Goal: Task Accomplishment & Management: Manage account settings

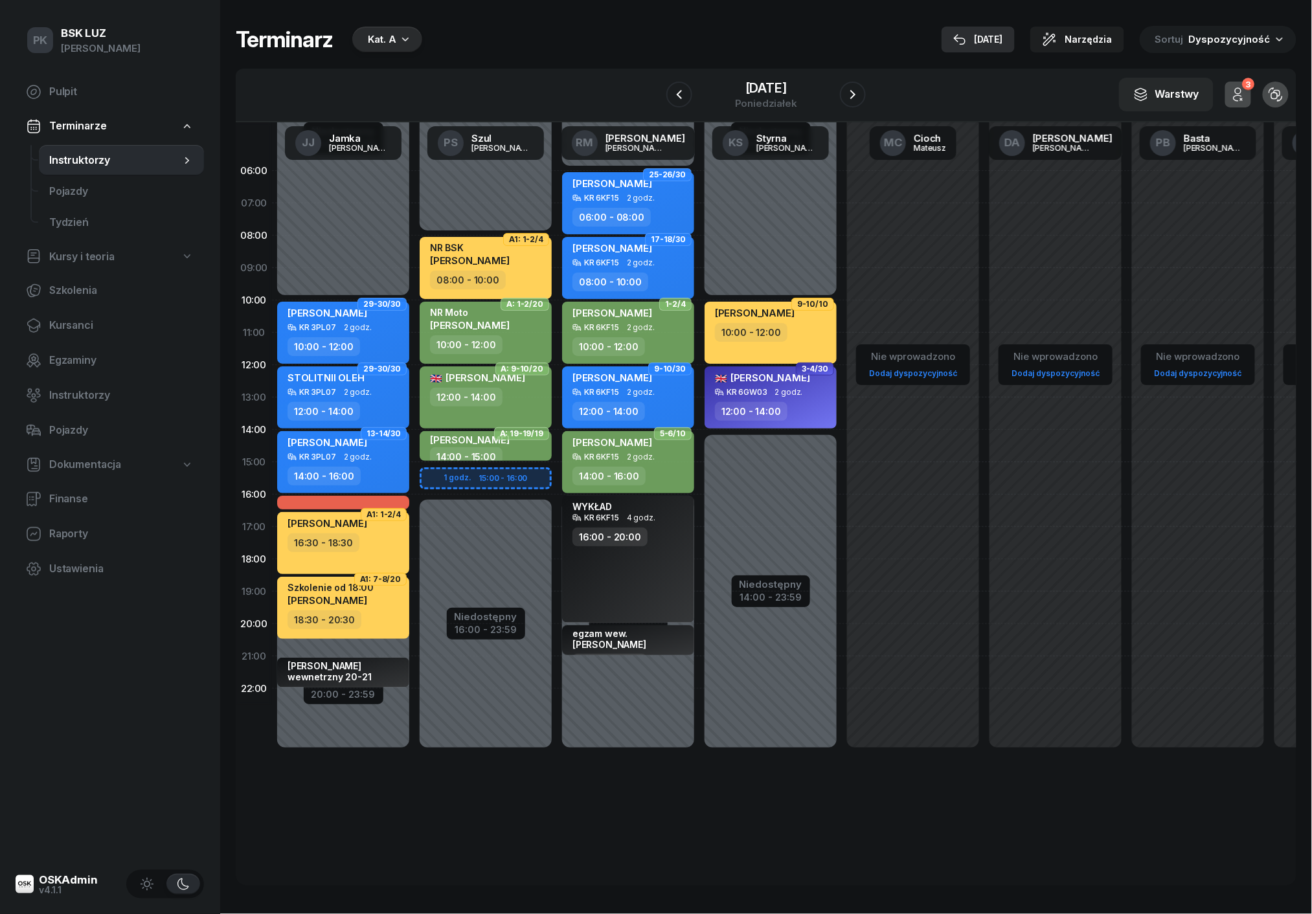
click at [993, 34] on div "[DATE]" at bounding box center [978, 40] width 50 height 16
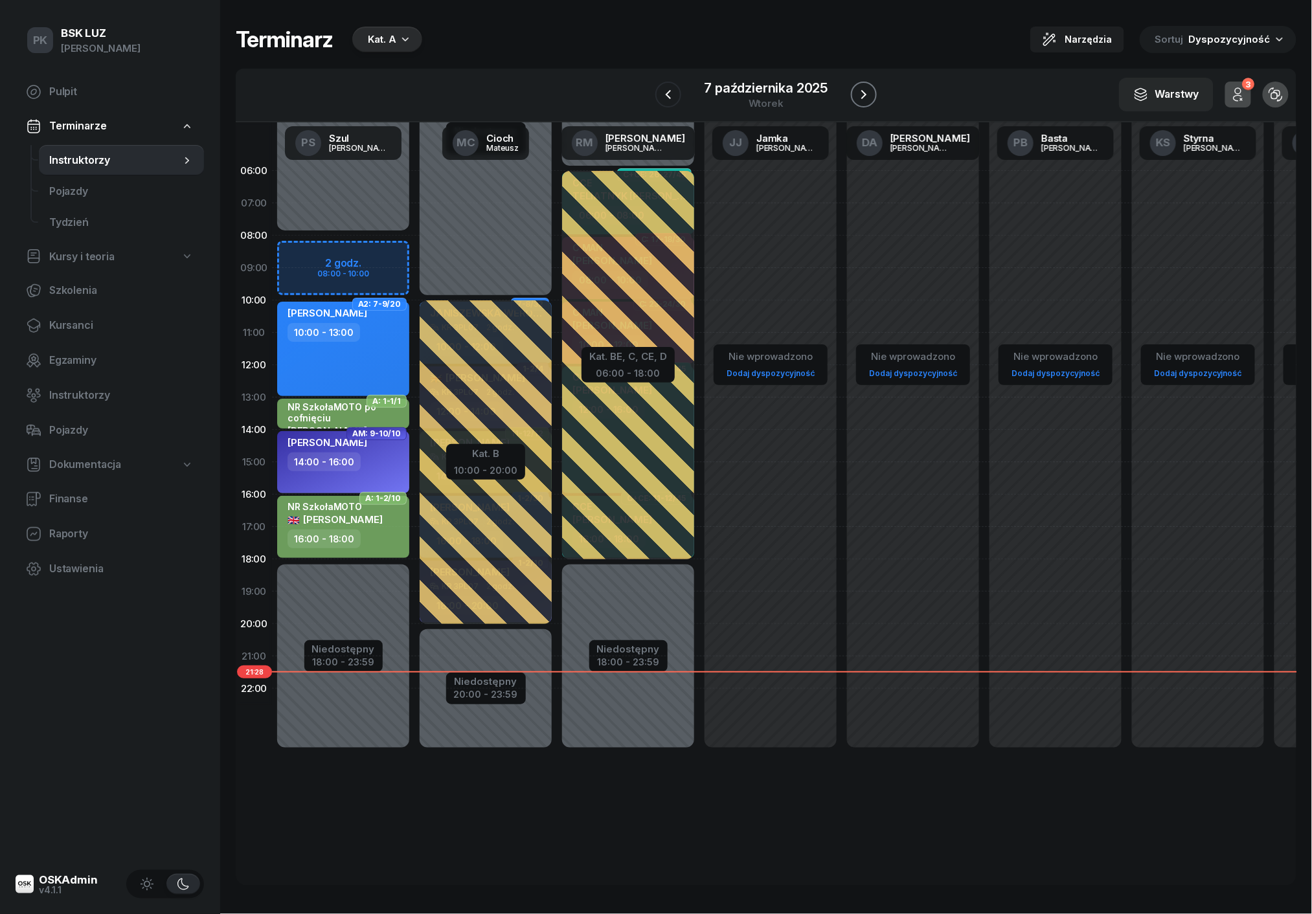
click at [865, 92] on icon "button" at bounding box center [863, 94] width 5 height 9
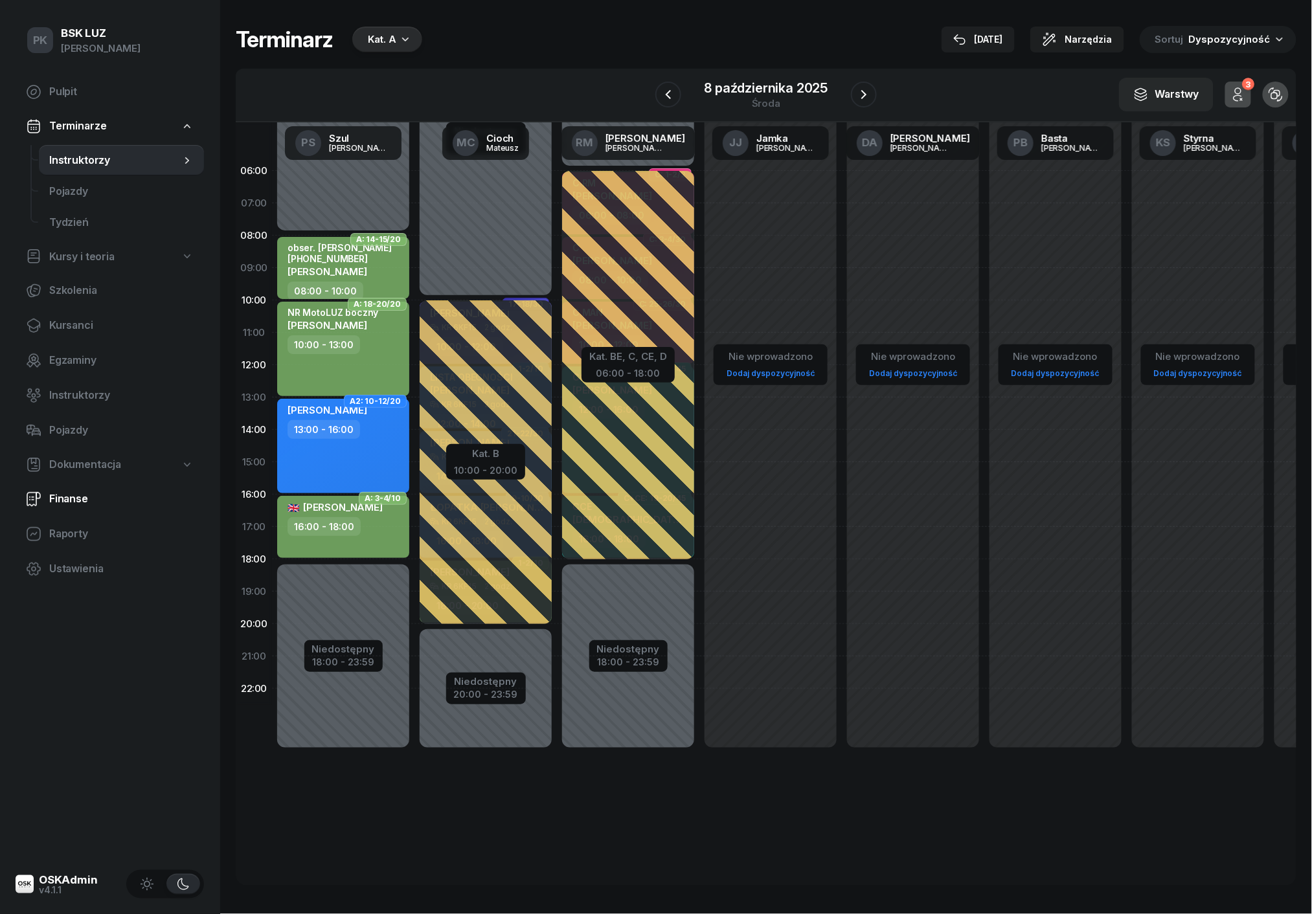
click at [65, 493] on span "Finanse" at bounding box center [121, 499] width 144 height 17
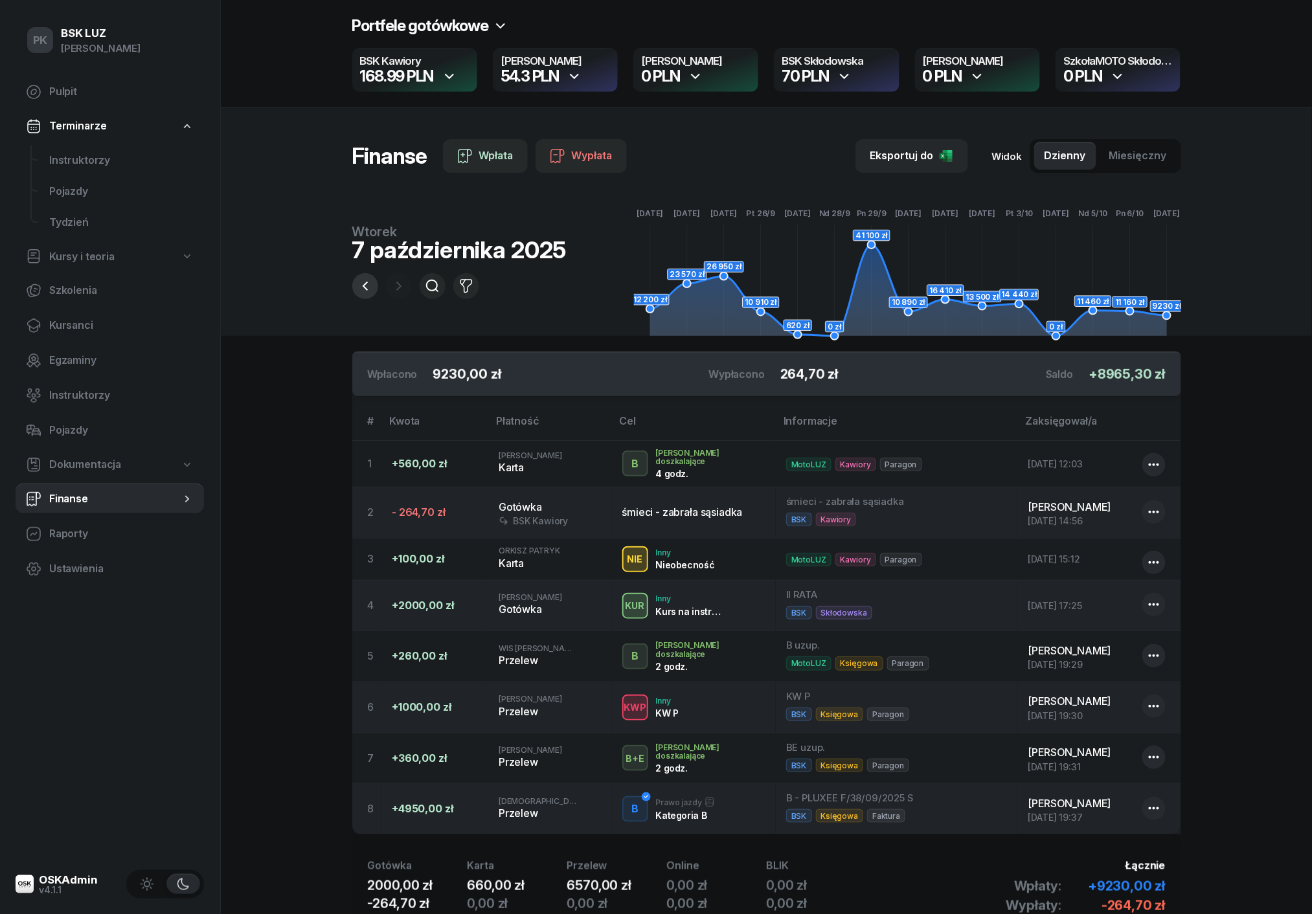
click at [360, 283] on icon "button" at bounding box center [365, 286] width 16 height 16
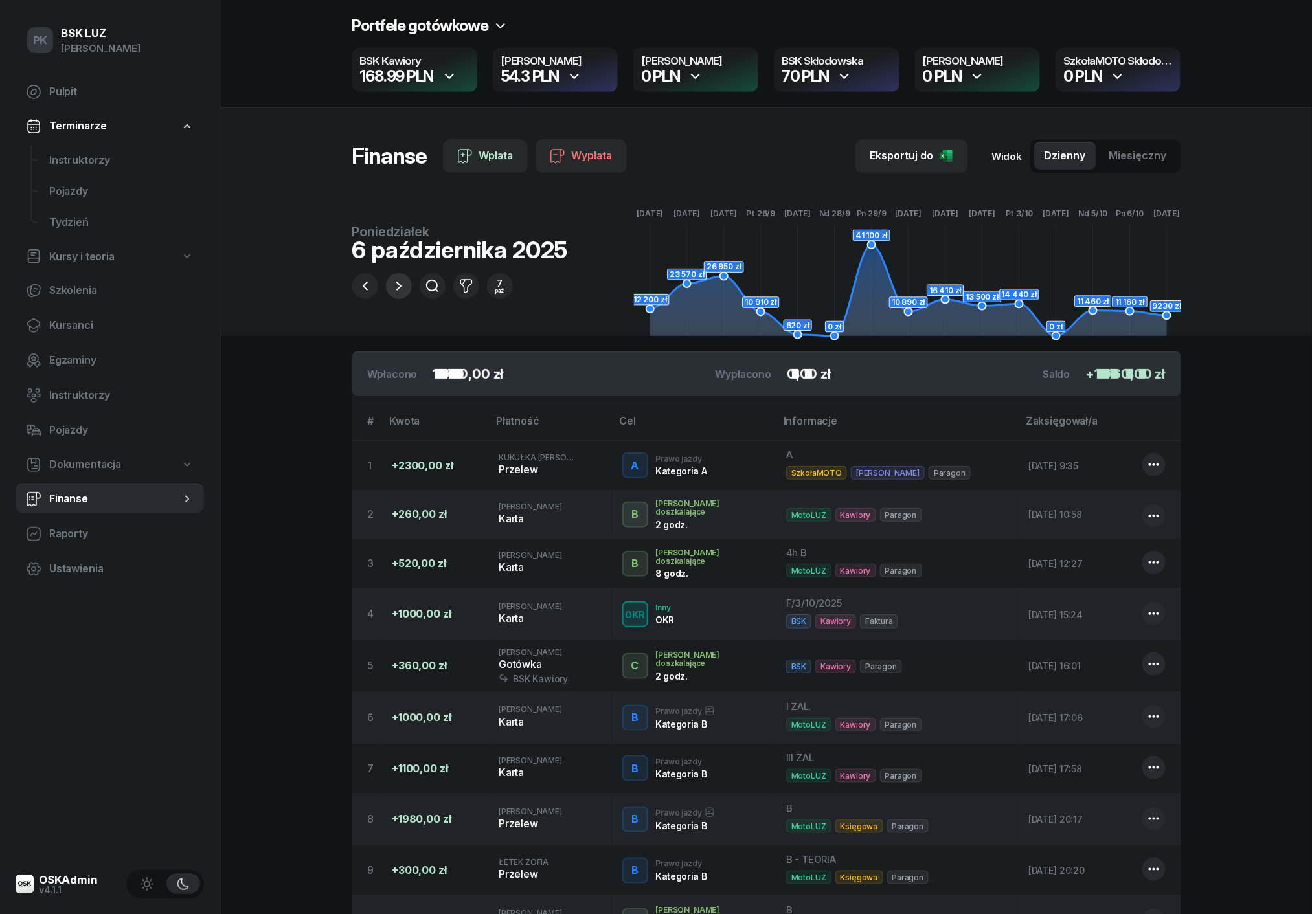
click at [401, 290] on icon "button" at bounding box center [399, 286] width 16 height 16
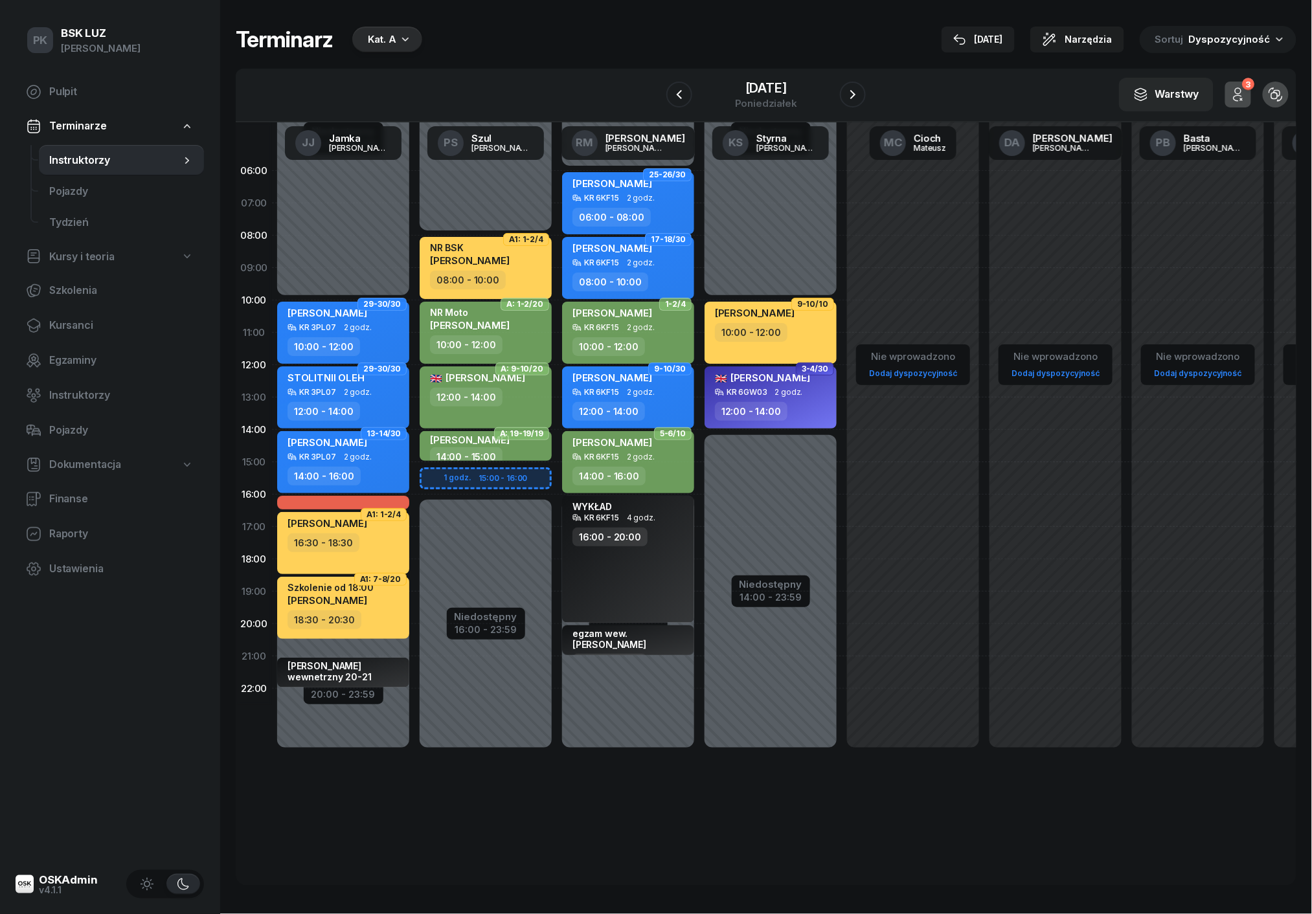
click at [386, 38] on div "Kat. A" at bounding box center [382, 40] width 28 height 16
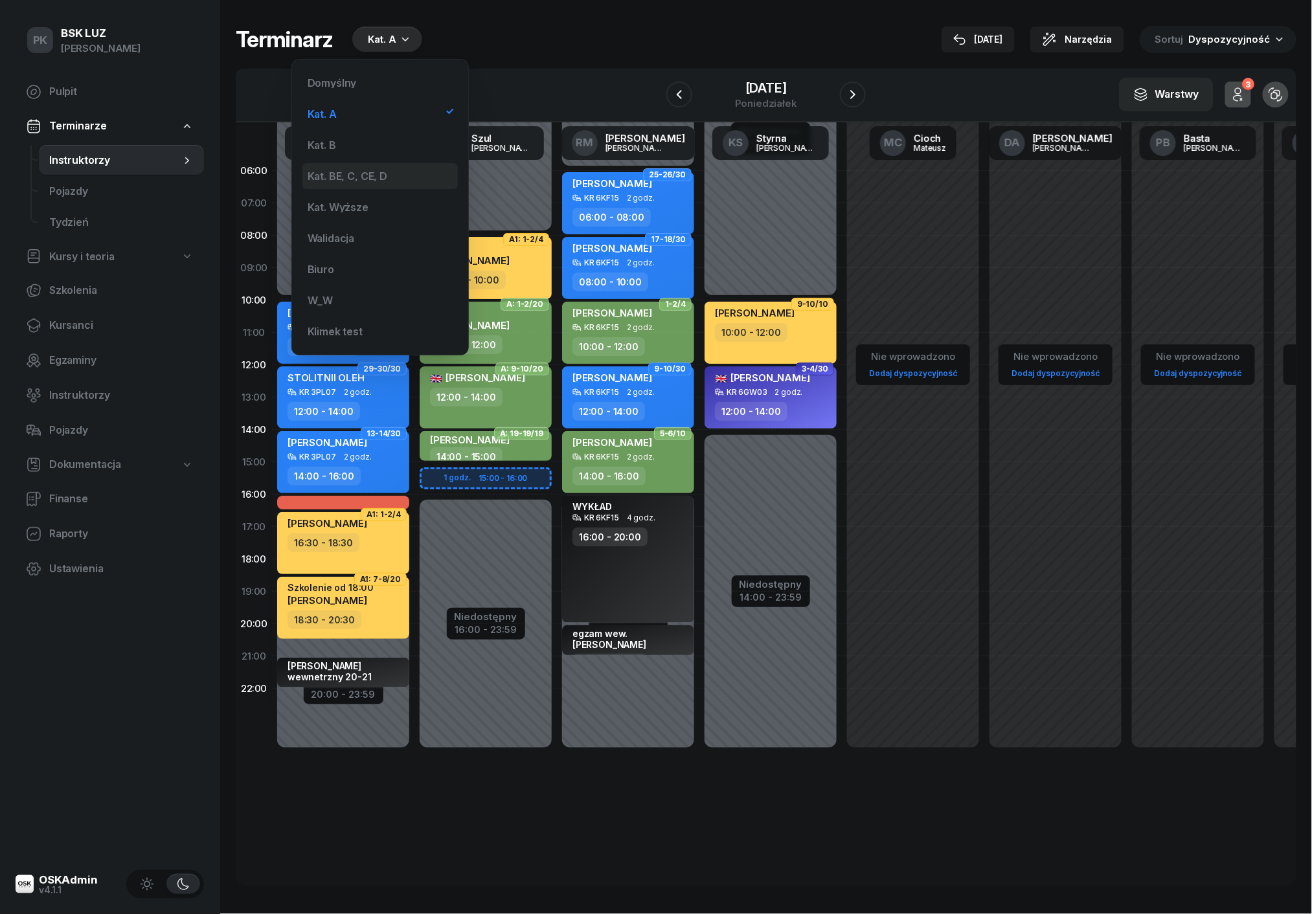
click at [374, 181] on div "Kat. BE, C, CE, D" at bounding box center [379, 176] width 155 height 26
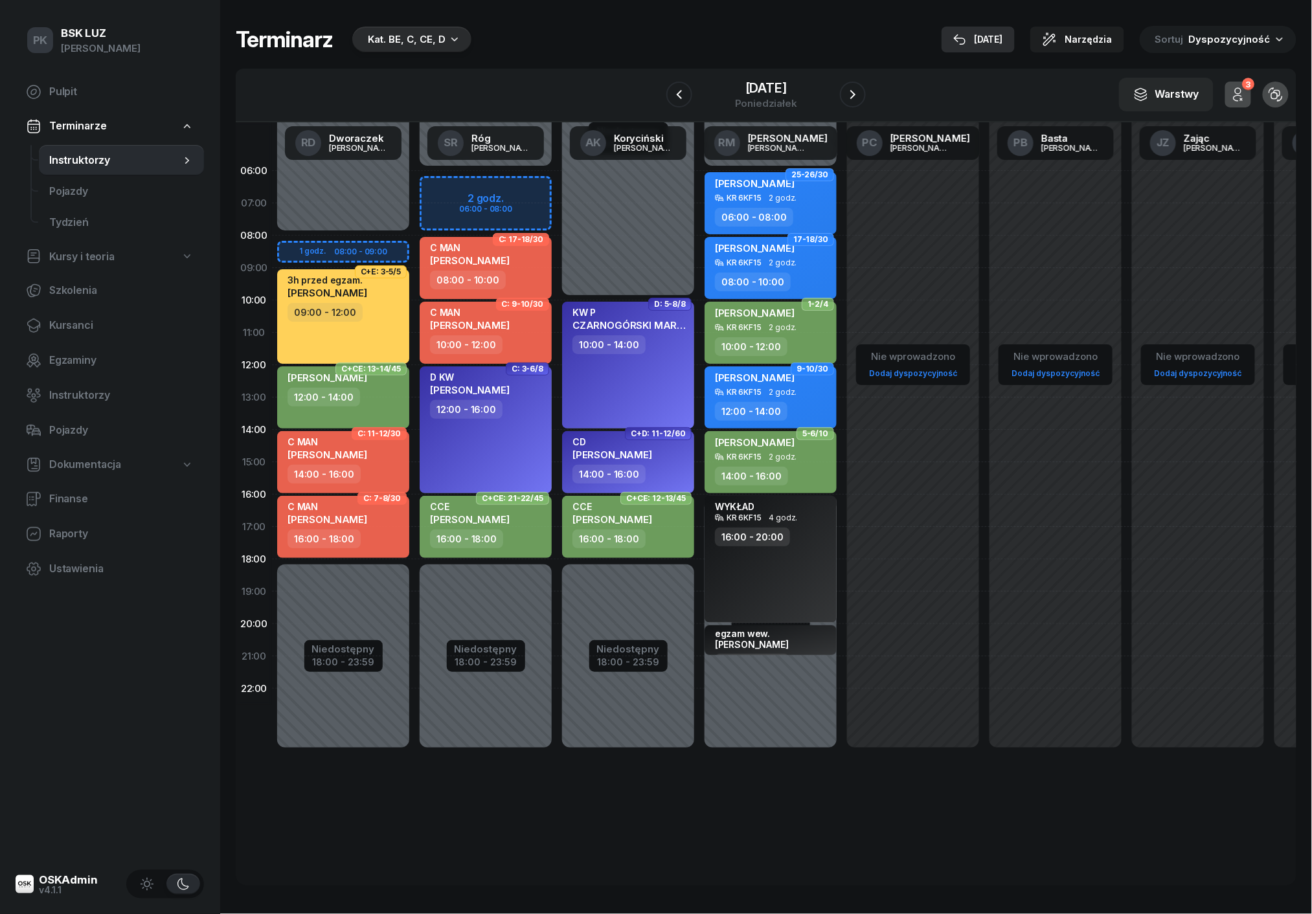
click at [1000, 39] on div "[DATE]" at bounding box center [978, 40] width 50 height 16
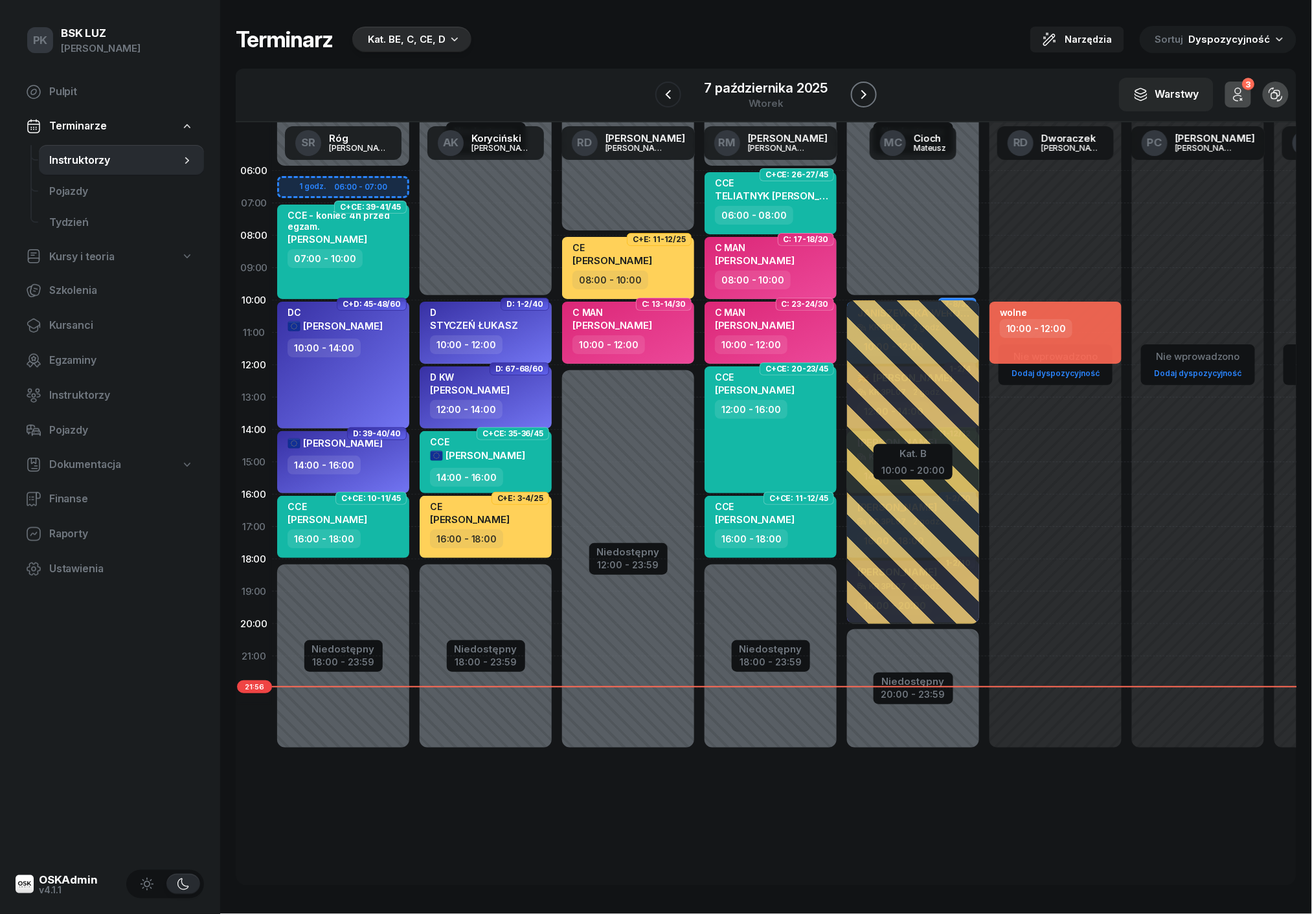
click at [869, 94] on icon "button" at bounding box center [864, 95] width 16 height 16
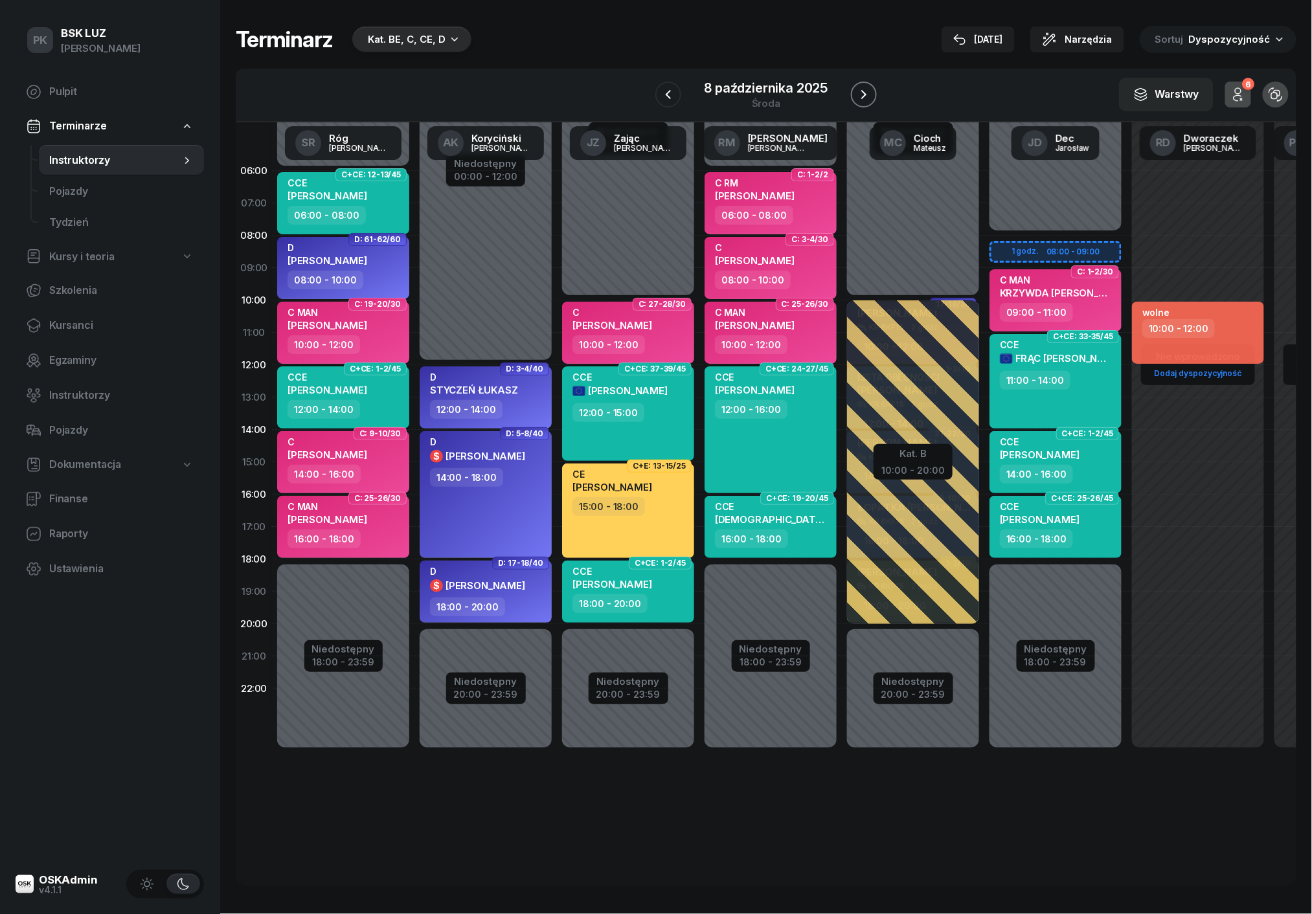
click at [869, 94] on icon "button" at bounding box center [864, 95] width 16 height 16
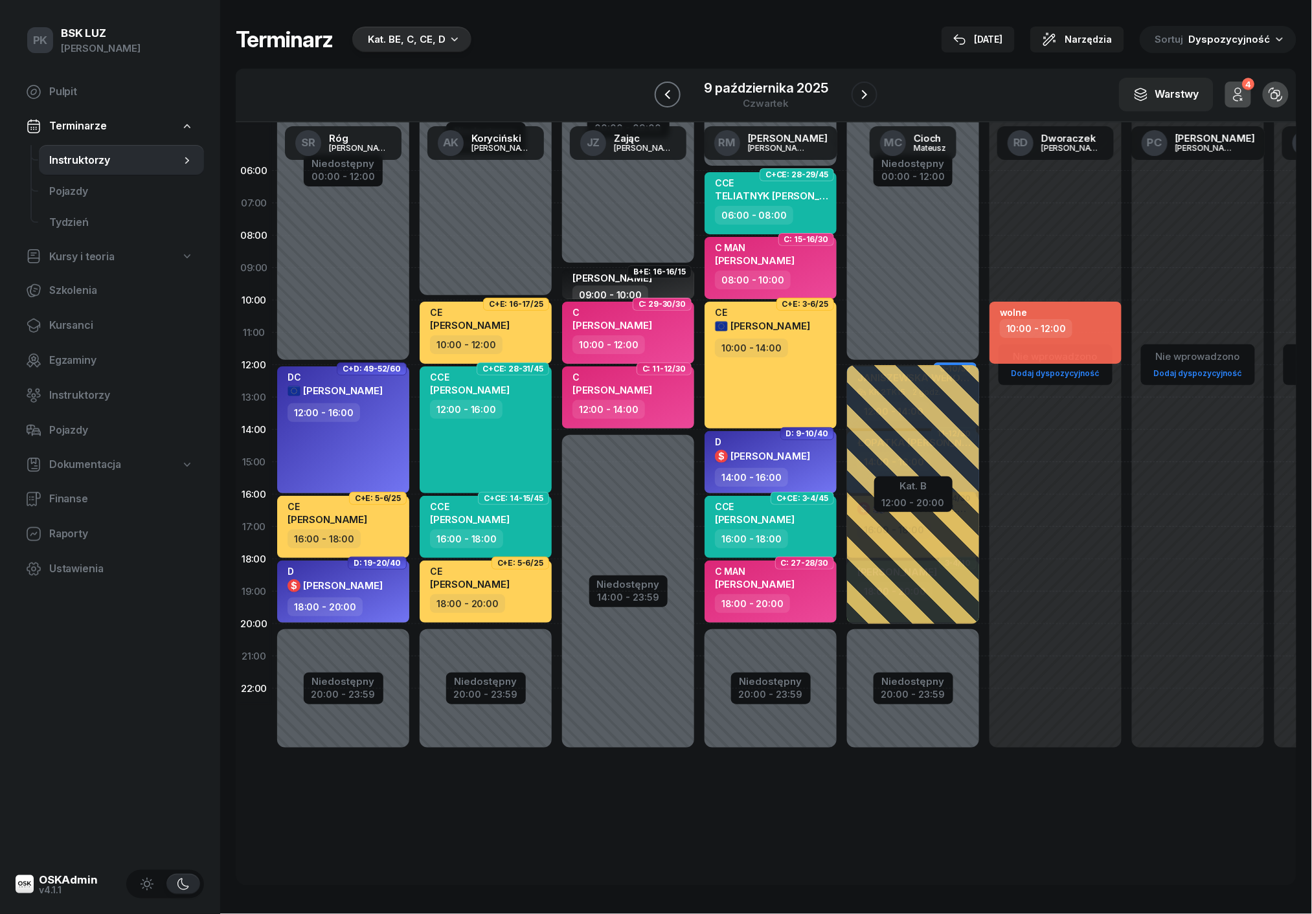
click at [669, 89] on icon "button" at bounding box center [668, 95] width 16 height 16
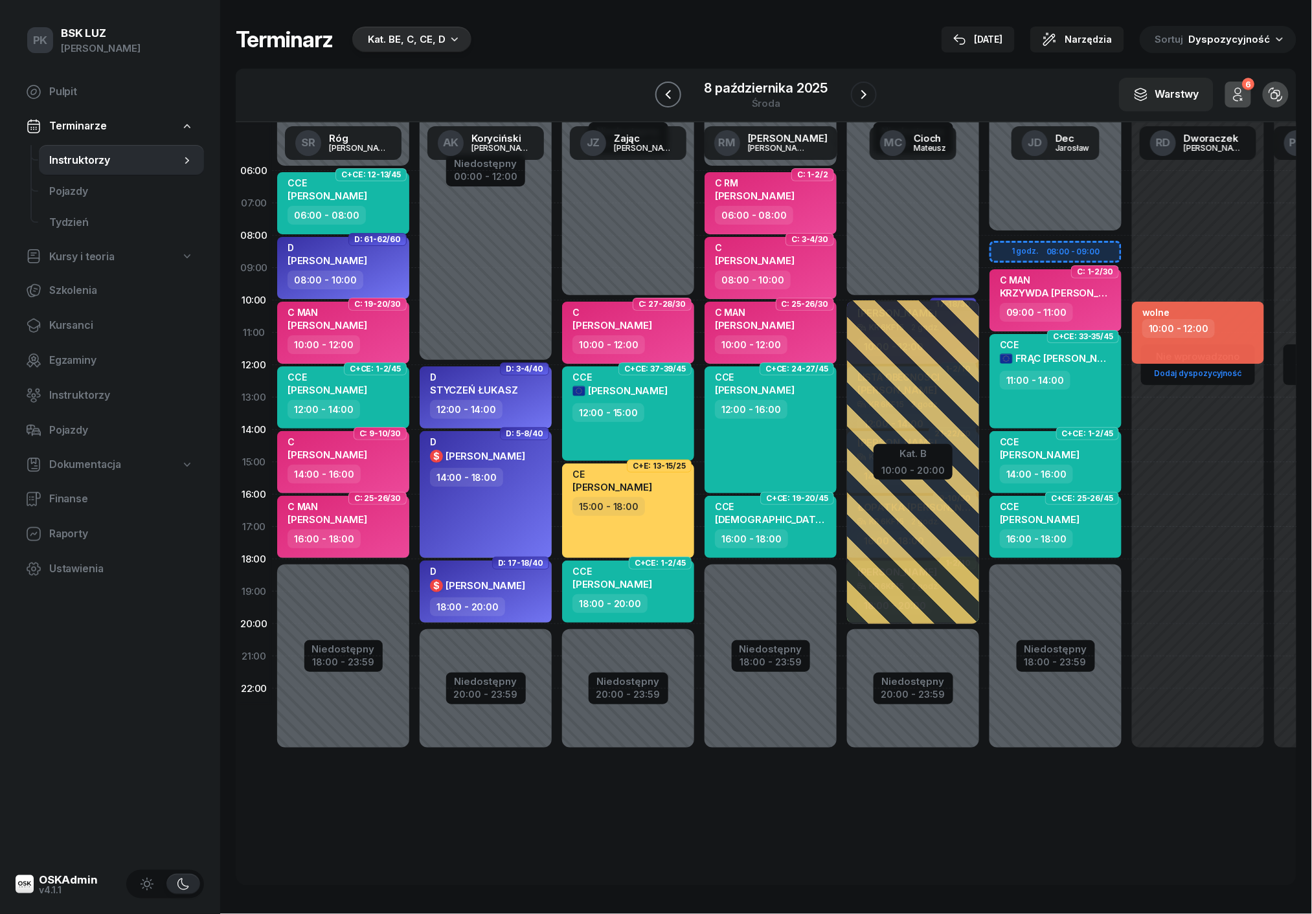
click at [667, 96] on icon "button" at bounding box center [667, 94] width 5 height 9
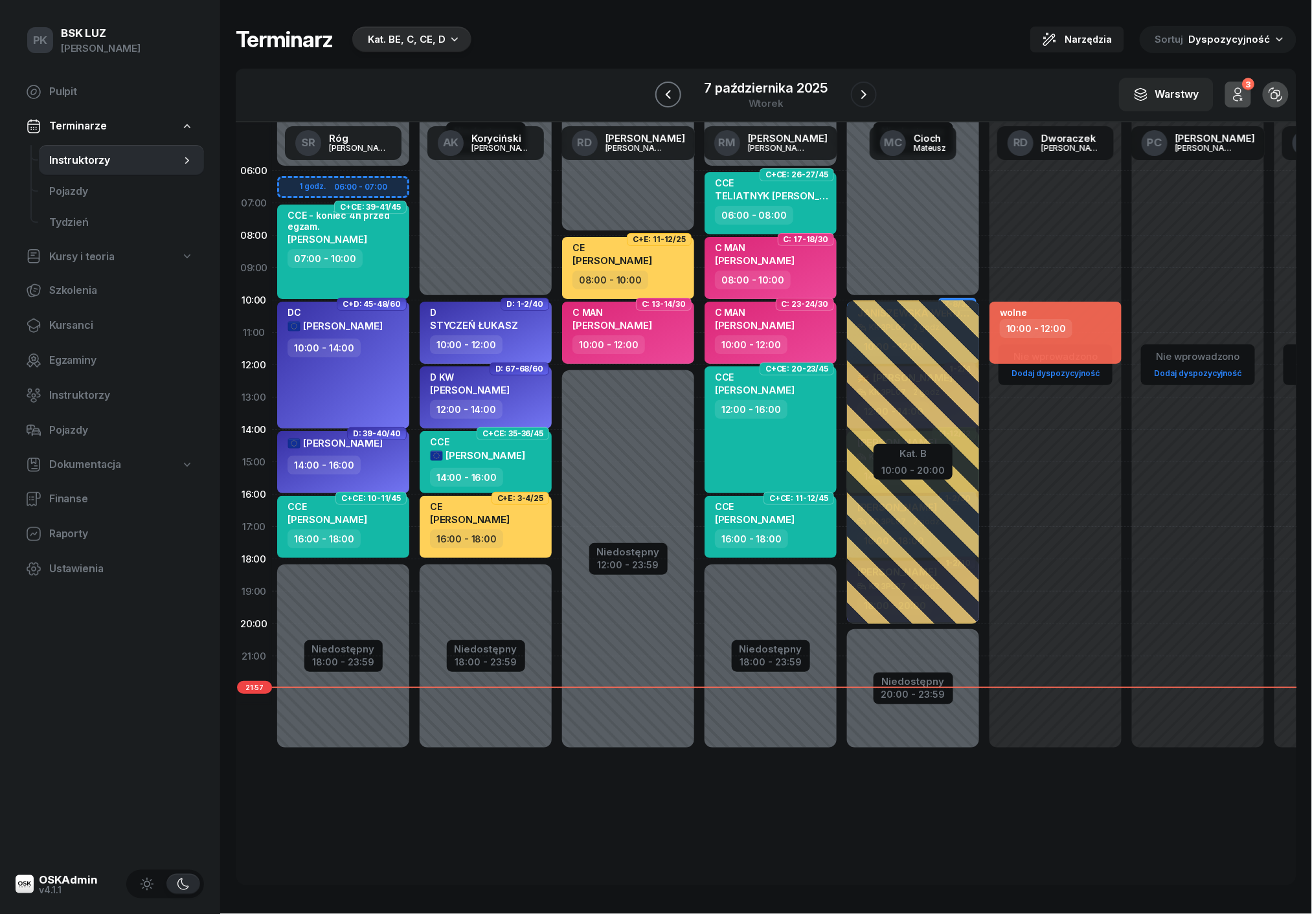
click at [667, 96] on icon "button" at bounding box center [667, 94] width 5 height 9
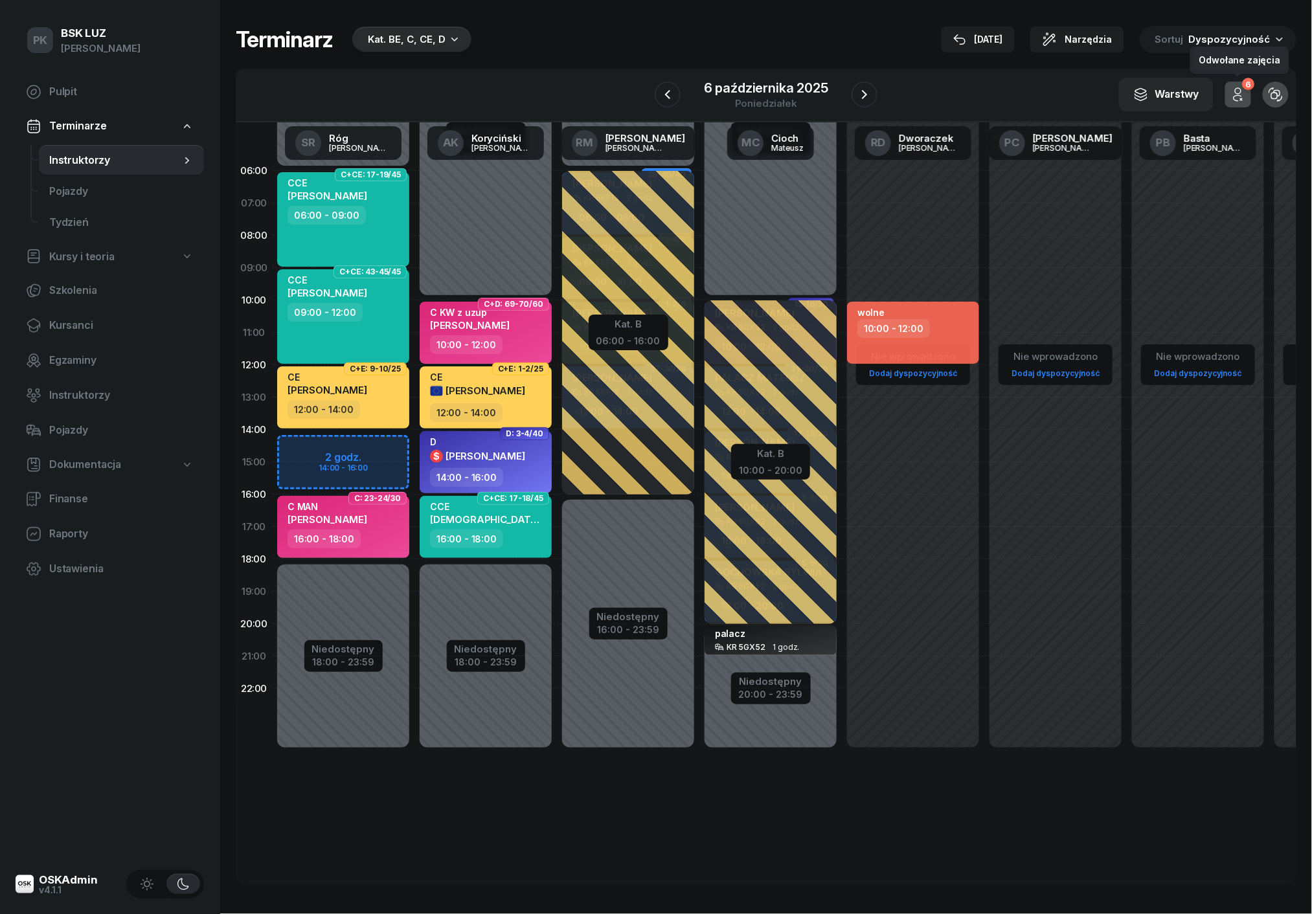
click at [1243, 85] on div "6" at bounding box center [1248, 84] width 12 height 12
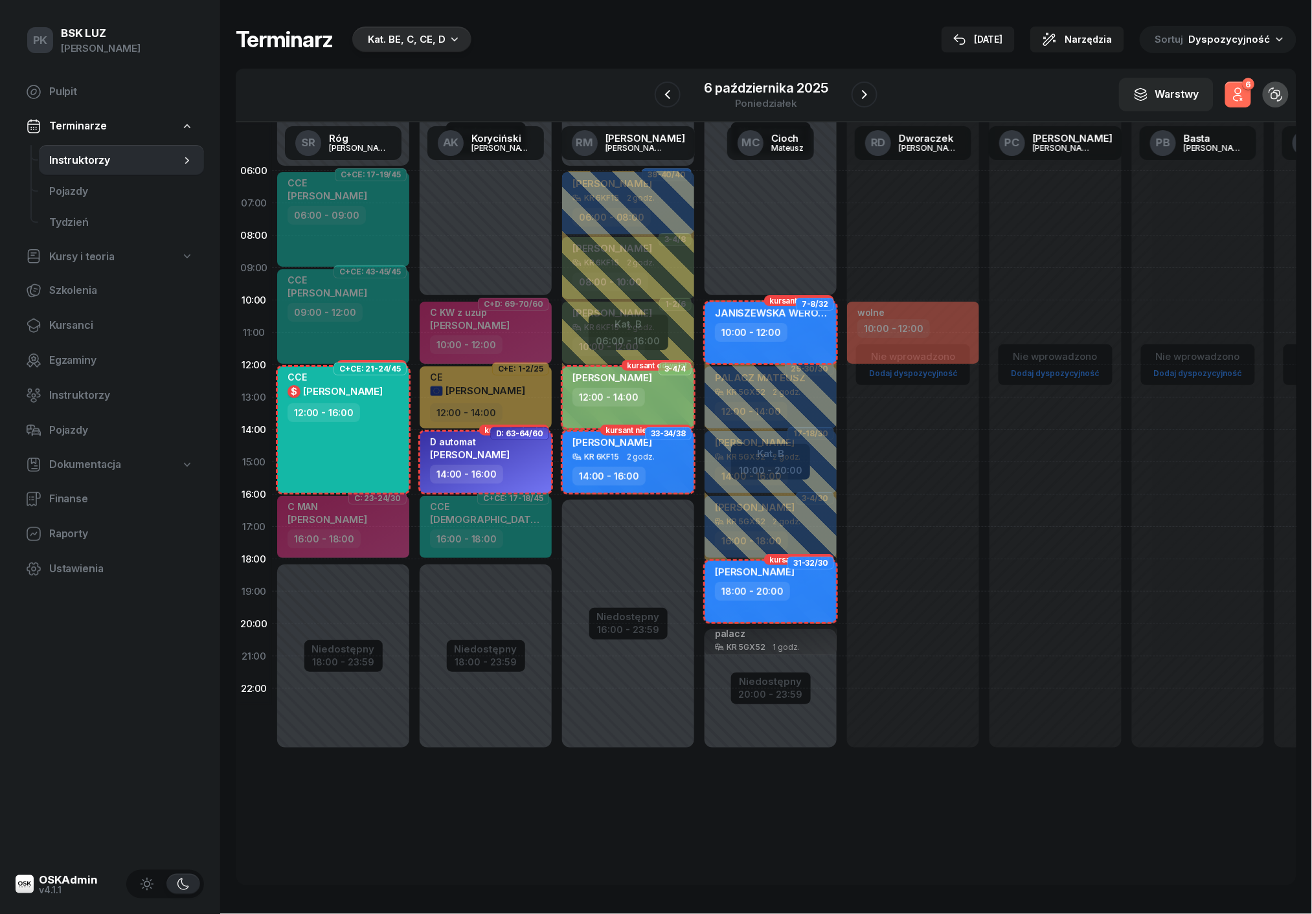
click at [1243, 85] on div "6" at bounding box center [1248, 84] width 12 height 12
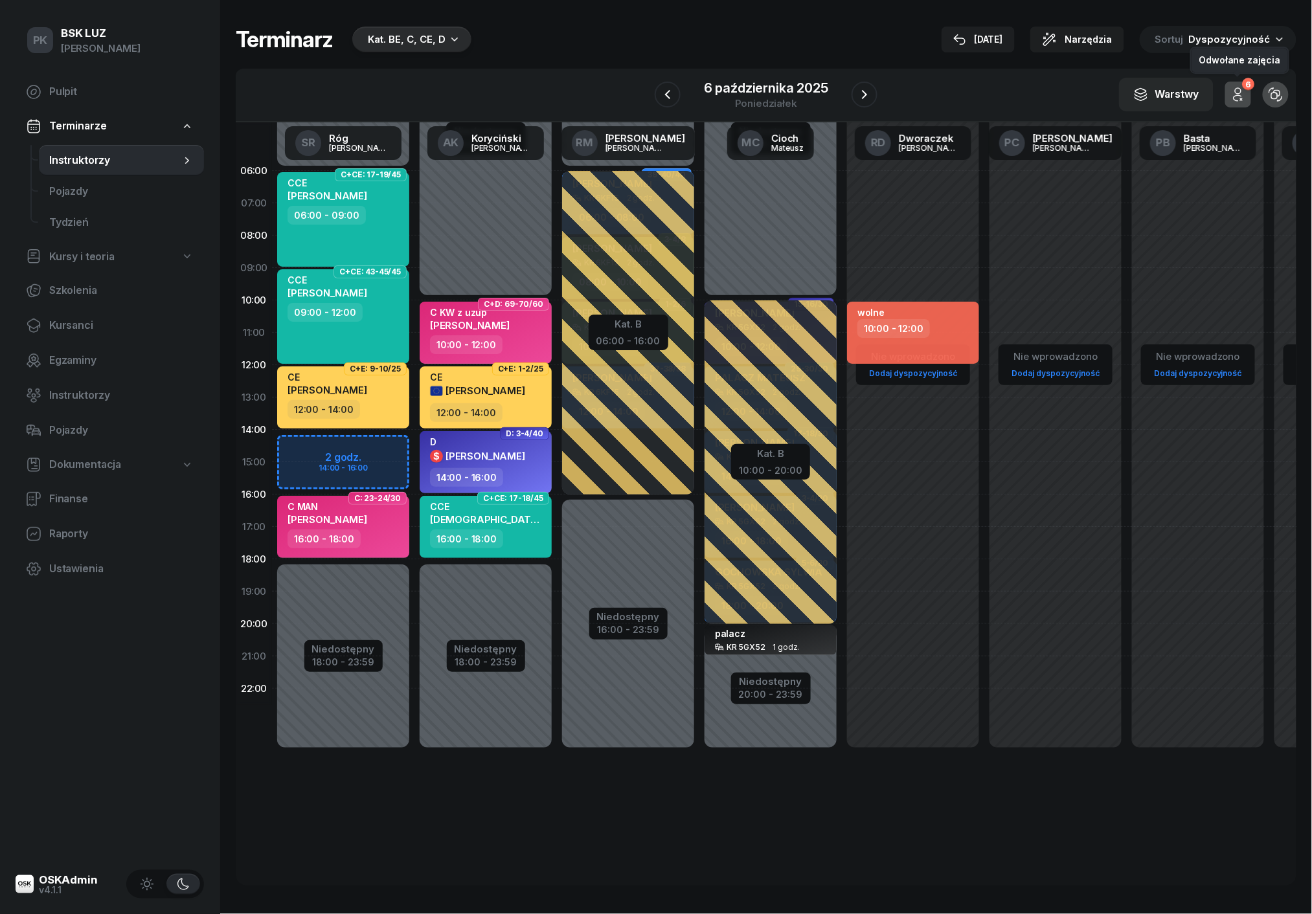
click at [1243, 85] on div "6" at bounding box center [1248, 84] width 12 height 12
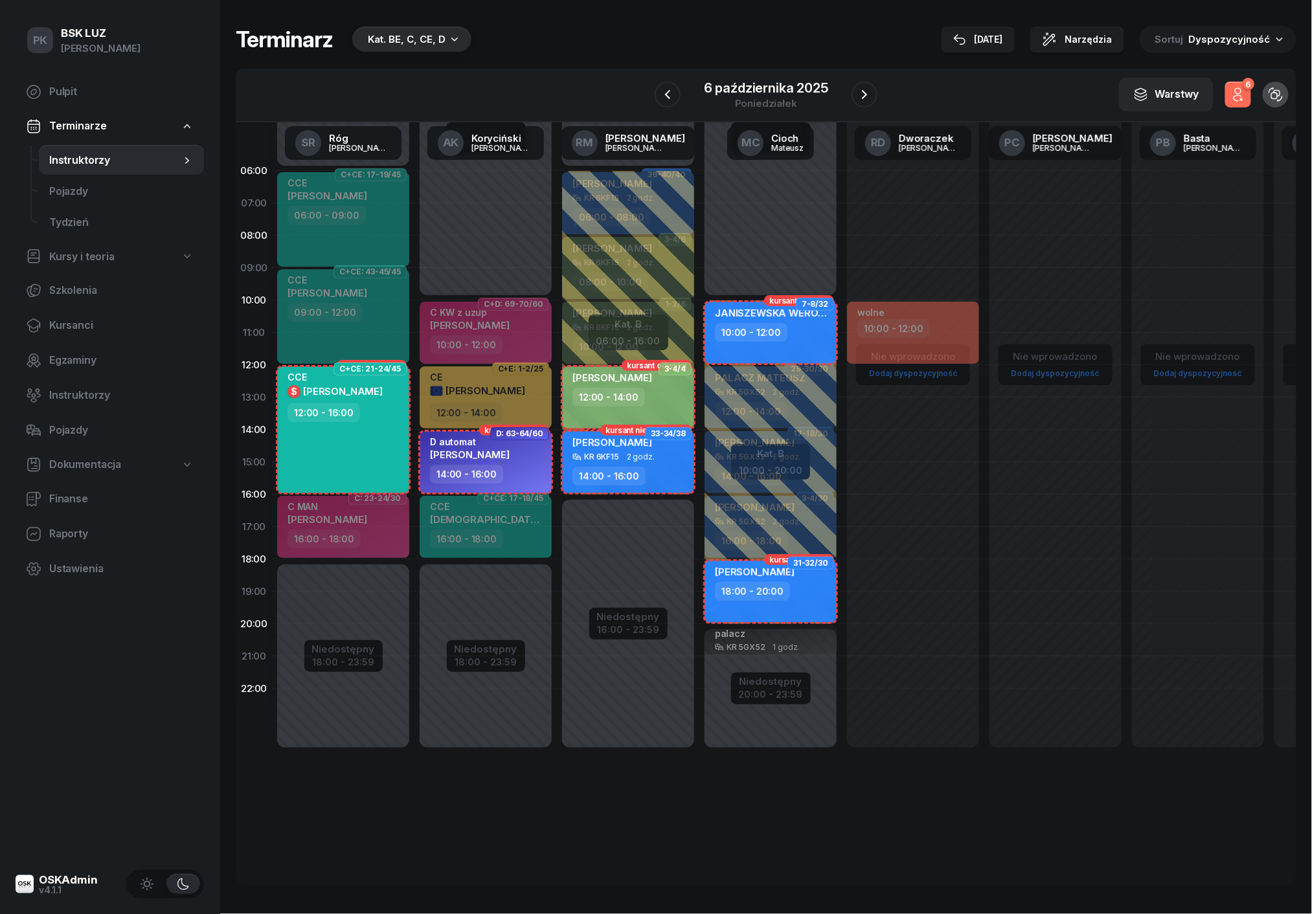
click at [1243, 85] on div "6" at bounding box center [1248, 84] width 12 height 12
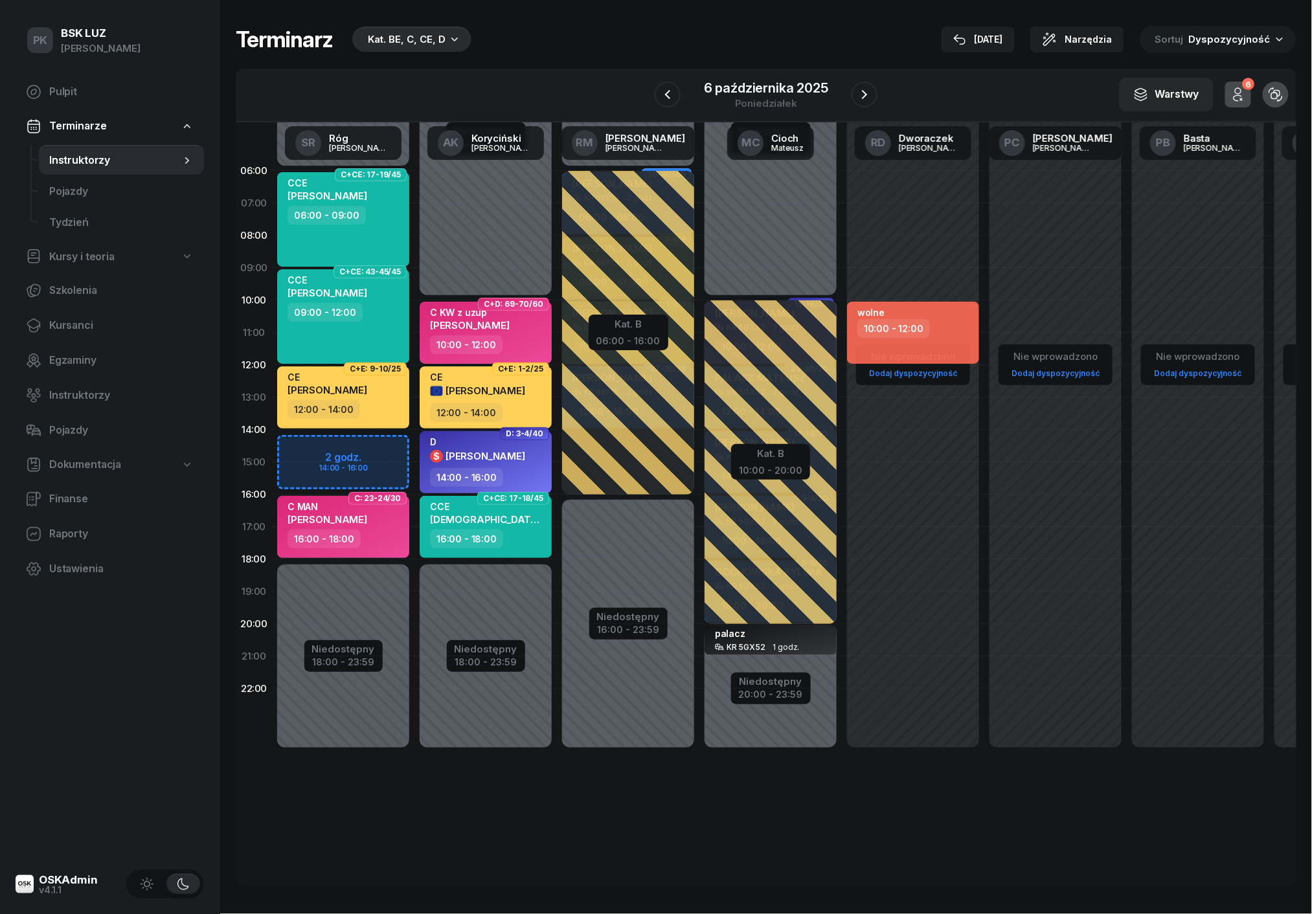
click at [379, 42] on div "Kat. BE, C, CE, D" at bounding box center [407, 40] width 78 height 16
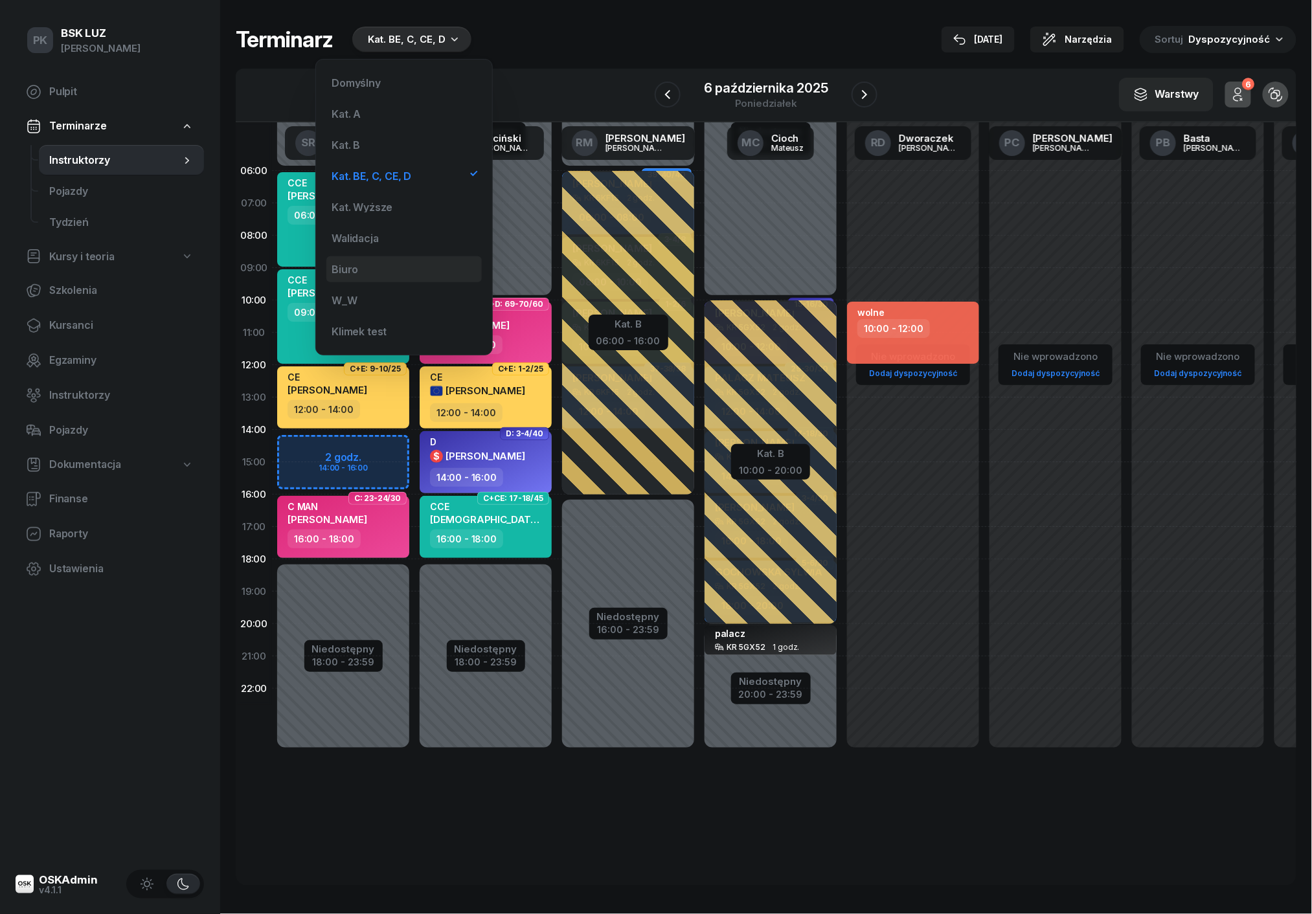
click at [352, 268] on div "Biuro" at bounding box center [345, 269] width 27 height 10
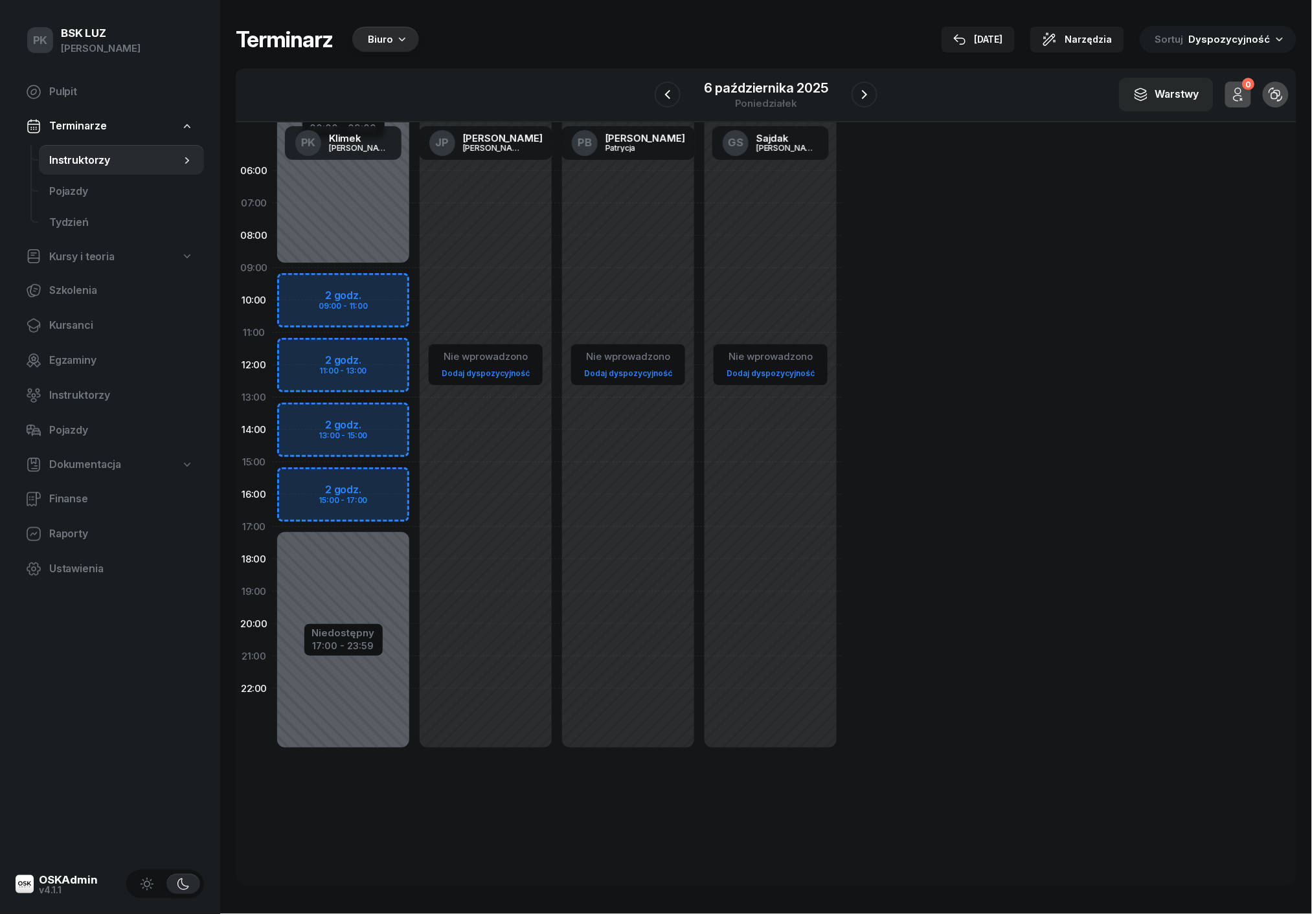
click at [383, 281] on div "Niedostępny 00:00 - 09:00 Niedostępny 17:00 - 23:59 2 godz. 09:00 - 11:00 2 god…" at bounding box center [343, 462] width 142 height 615
select select "09"
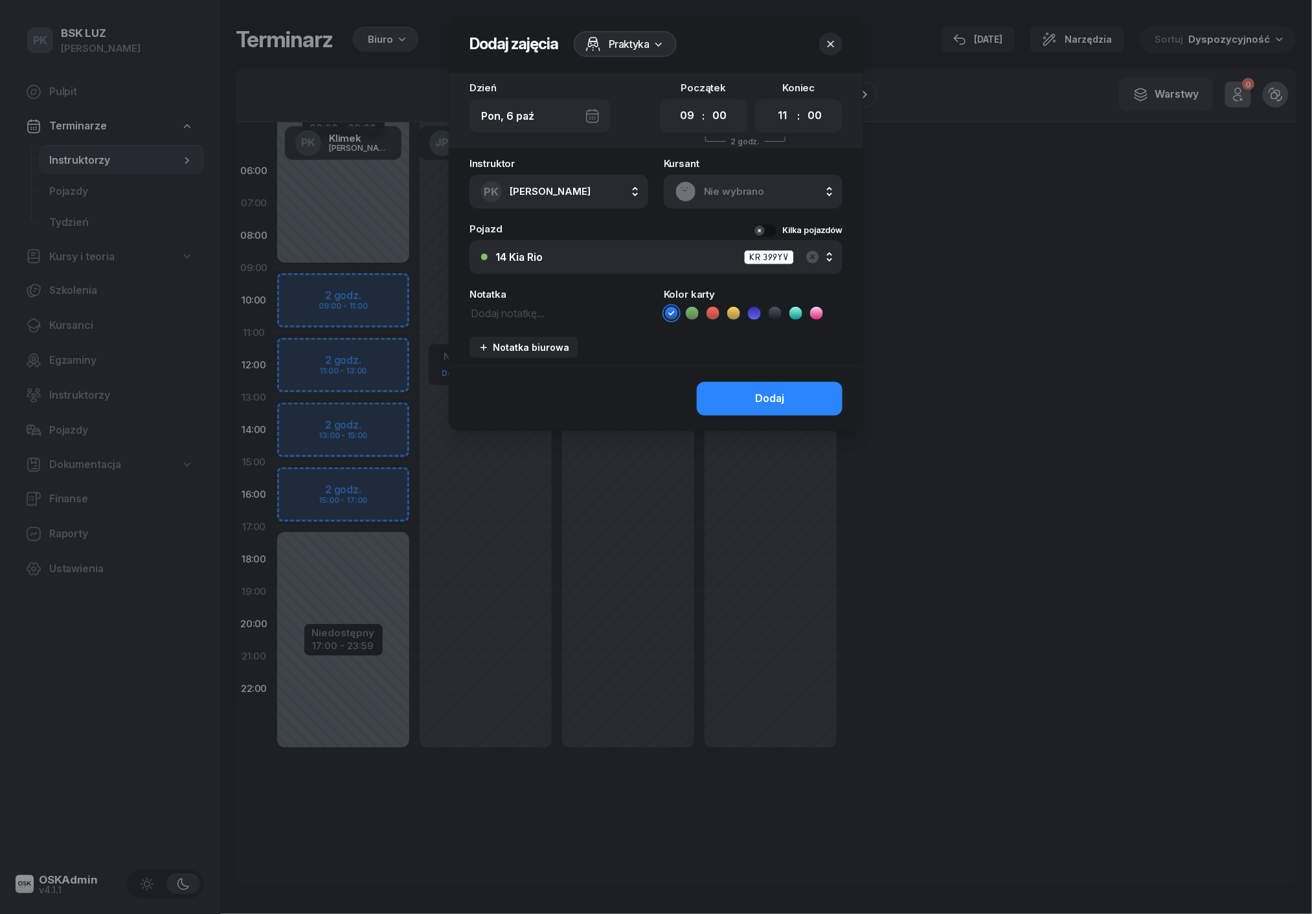
click at [625, 40] on span "Praktyka" at bounding box center [629, 44] width 41 height 16
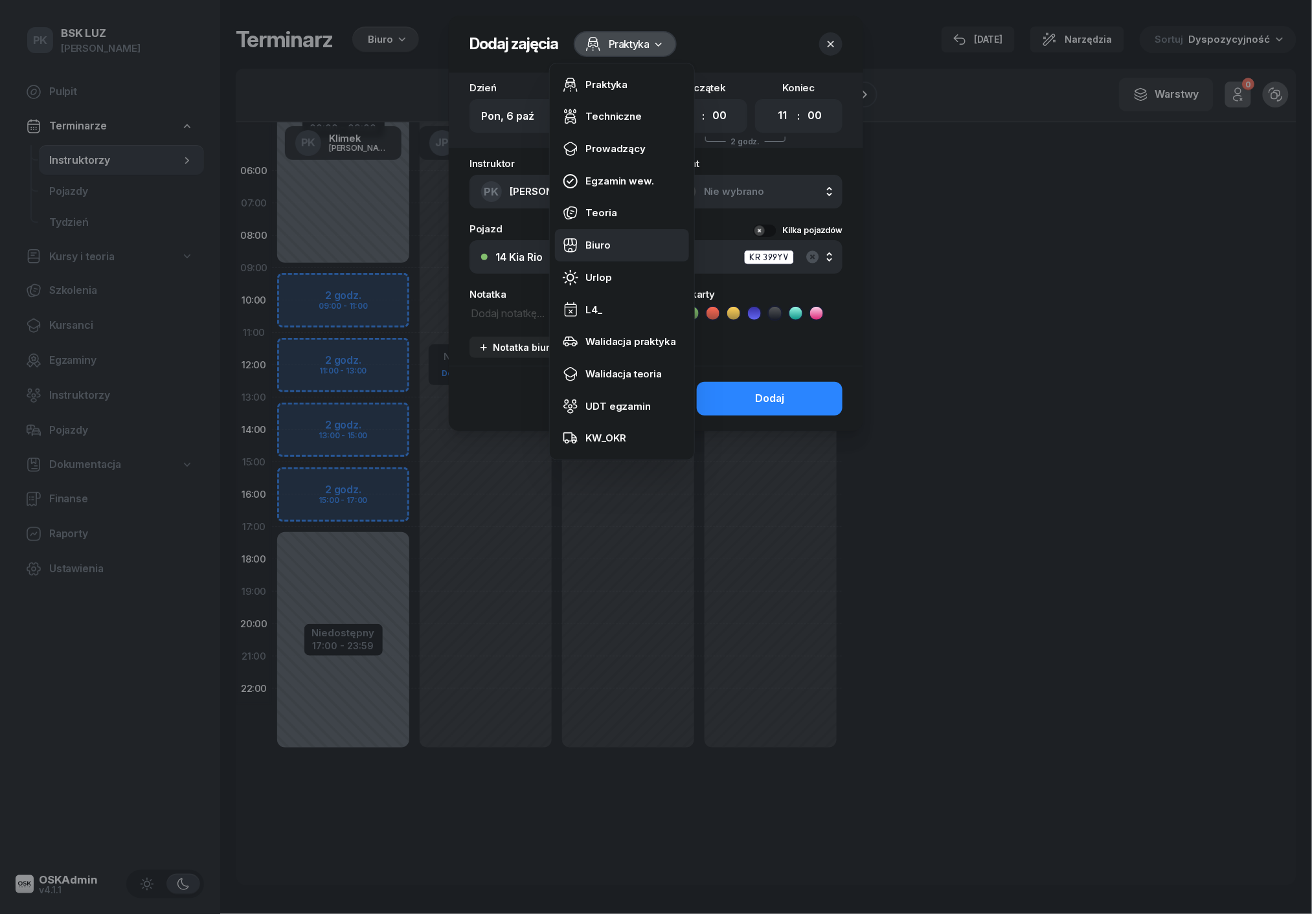
click at [611, 246] on link "Biuro" at bounding box center [622, 245] width 134 height 32
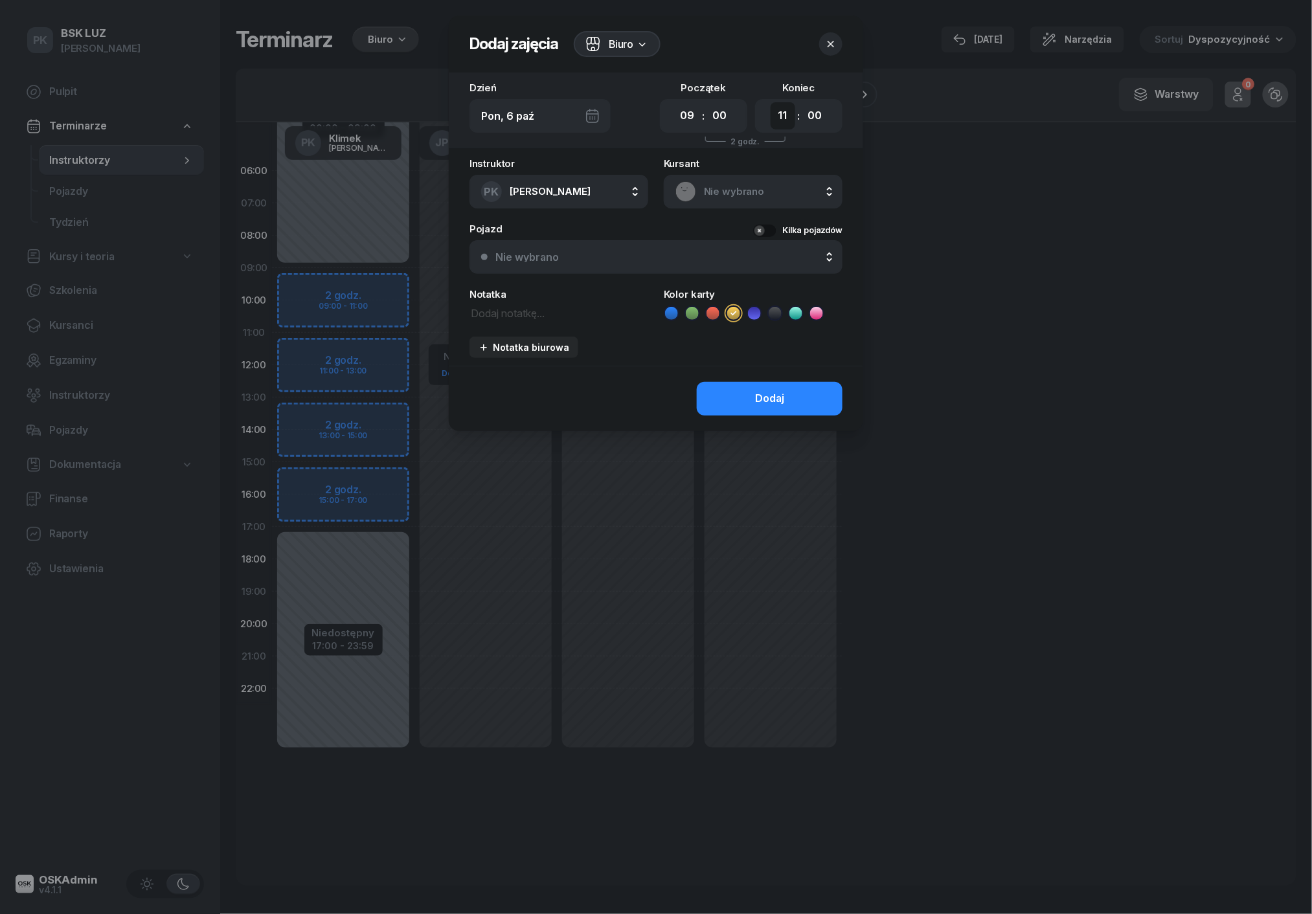
click at [775, 117] on select "00 01 02 03 04 05 06 07 08 09 10 11 12 13 14 15 16 17 18 19 20 21 22 23" at bounding box center [783, 115] width 25 height 27
select select "17"
click at [793, 387] on button "Dodaj" at bounding box center [770, 399] width 146 height 34
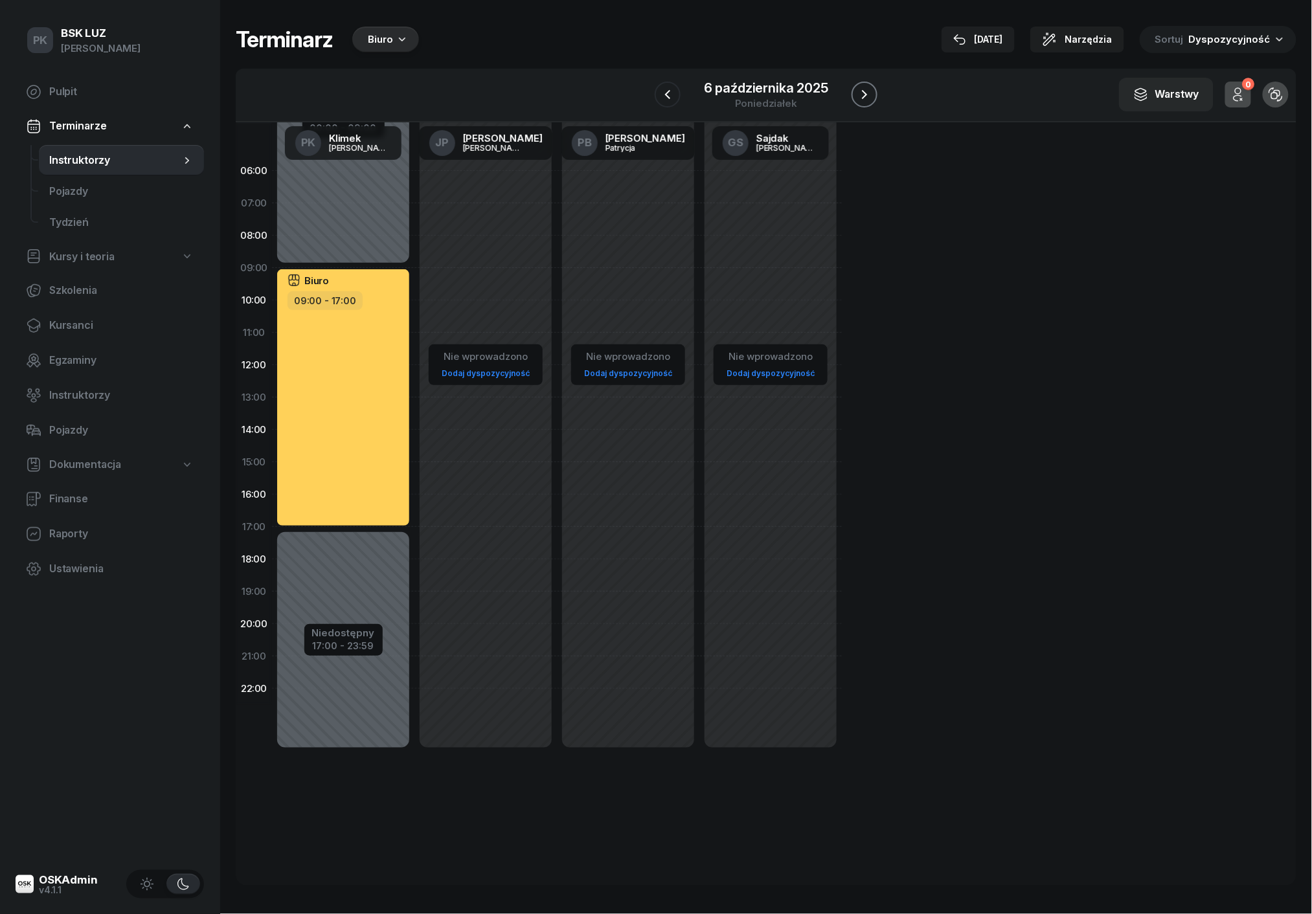
click at [861, 98] on icon "button" at bounding box center [865, 95] width 16 height 16
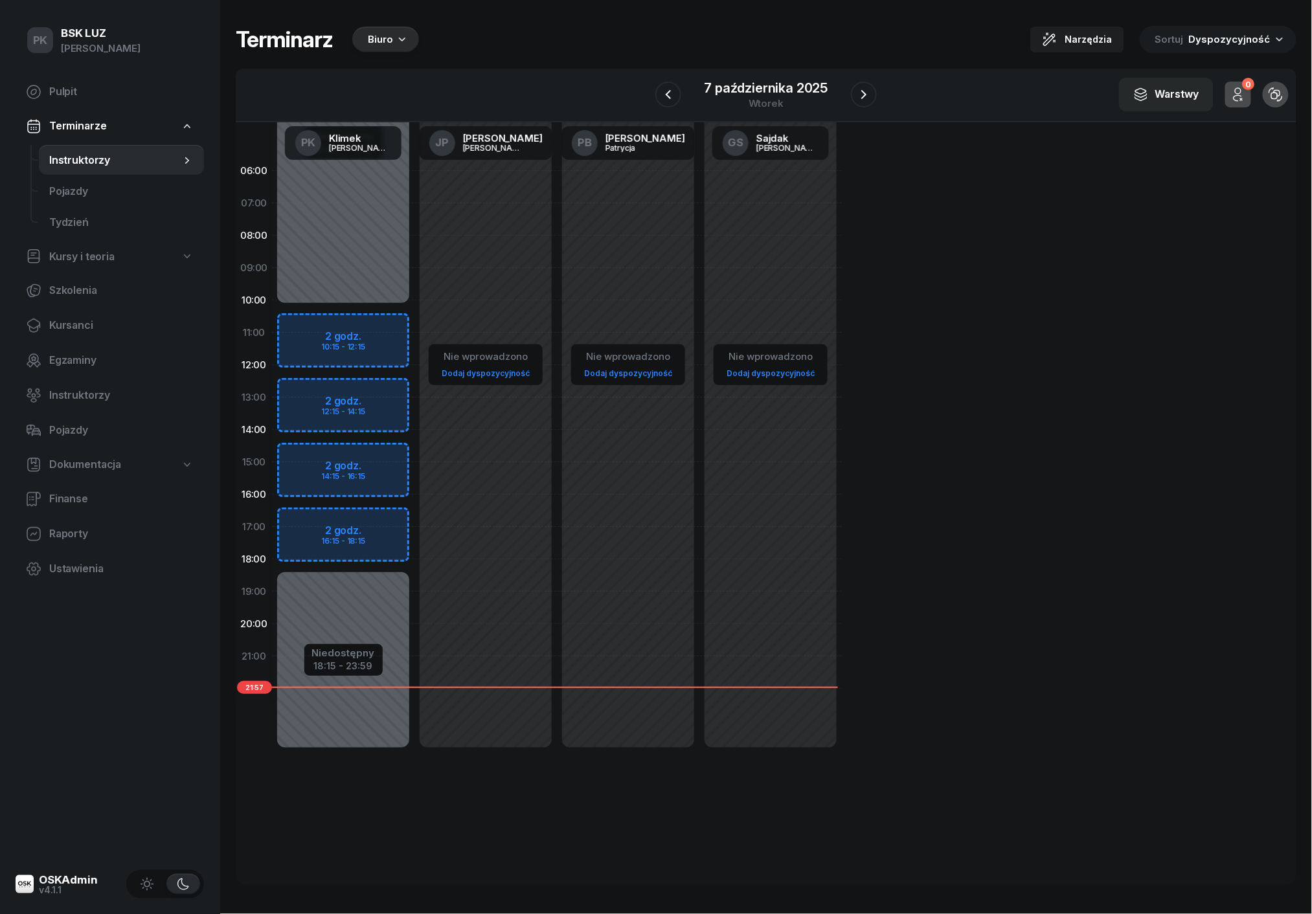
click at [361, 291] on div "Niedostępny 00:00 - 10:15 Niedostępny 18:15 - 23:59 2 godz. 10:15 - 12:15 2 god…" at bounding box center [343, 462] width 142 height 615
select select "09"
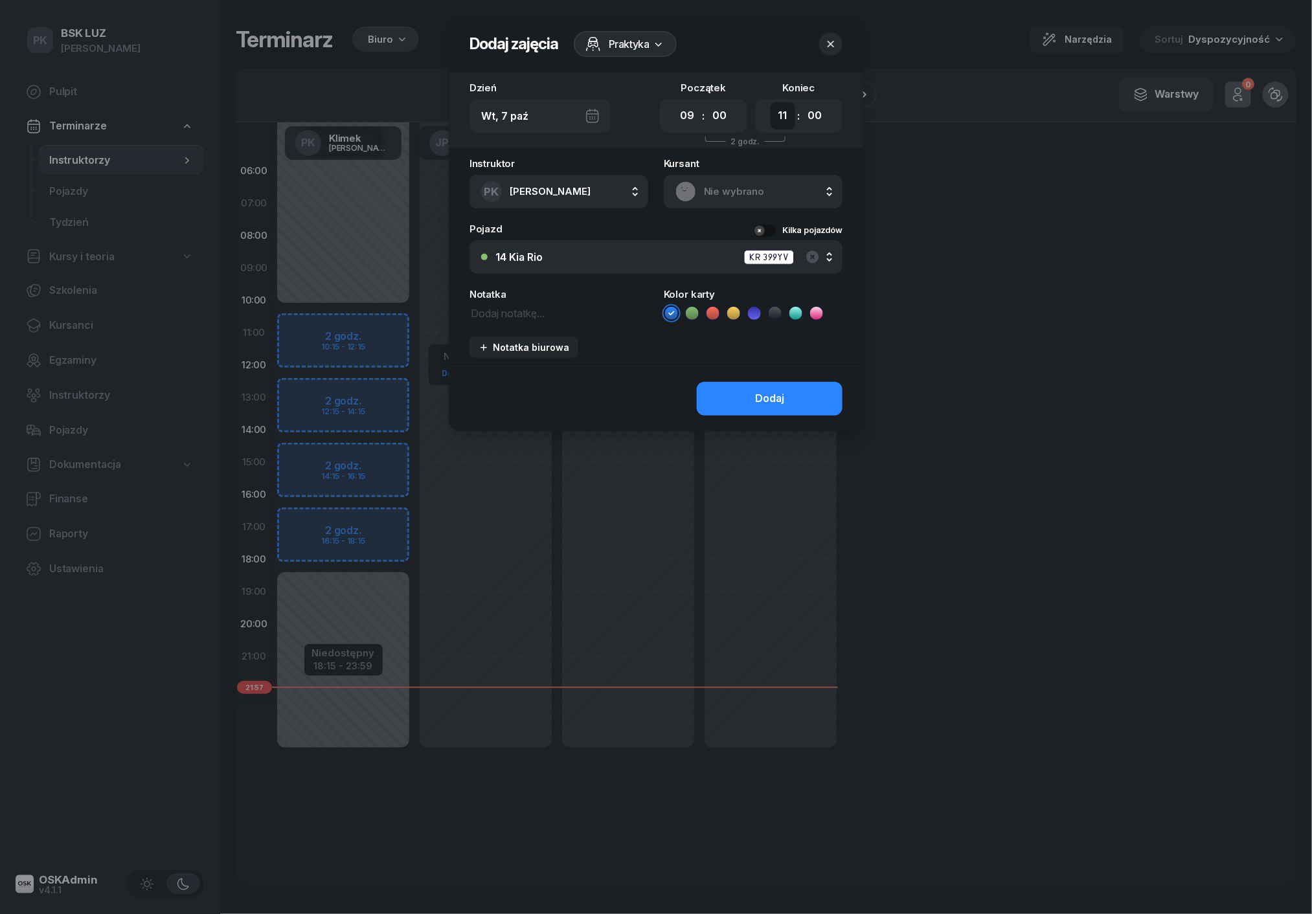
click at [778, 115] on select "00 01 02 03 04 05 06 07 08 09 10 11 12 13 14 15 16 17 18 19 20 21 22 23" at bounding box center [783, 115] width 25 height 27
select select "18"
click at [815, 114] on select "00 05 10 15 20 25 30 35 40 45 50 55" at bounding box center [814, 115] width 25 height 27
select select "15"
click at [644, 41] on span "Praktyka" at bounding box center [629, 44] width 41 height 16
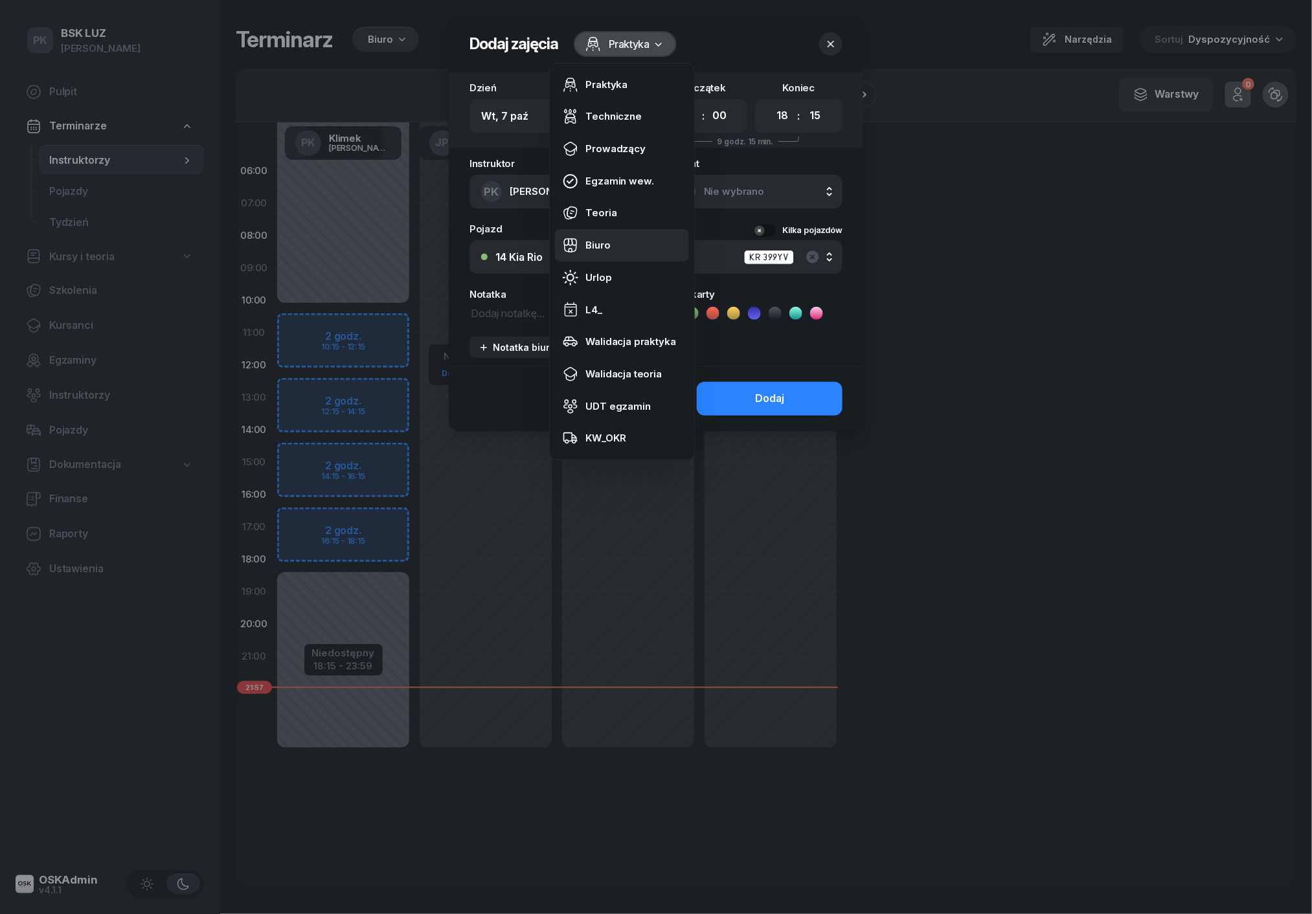
click at [615, 247] on link "Biuro" at bounding box center [622, 245] width 134 height 32
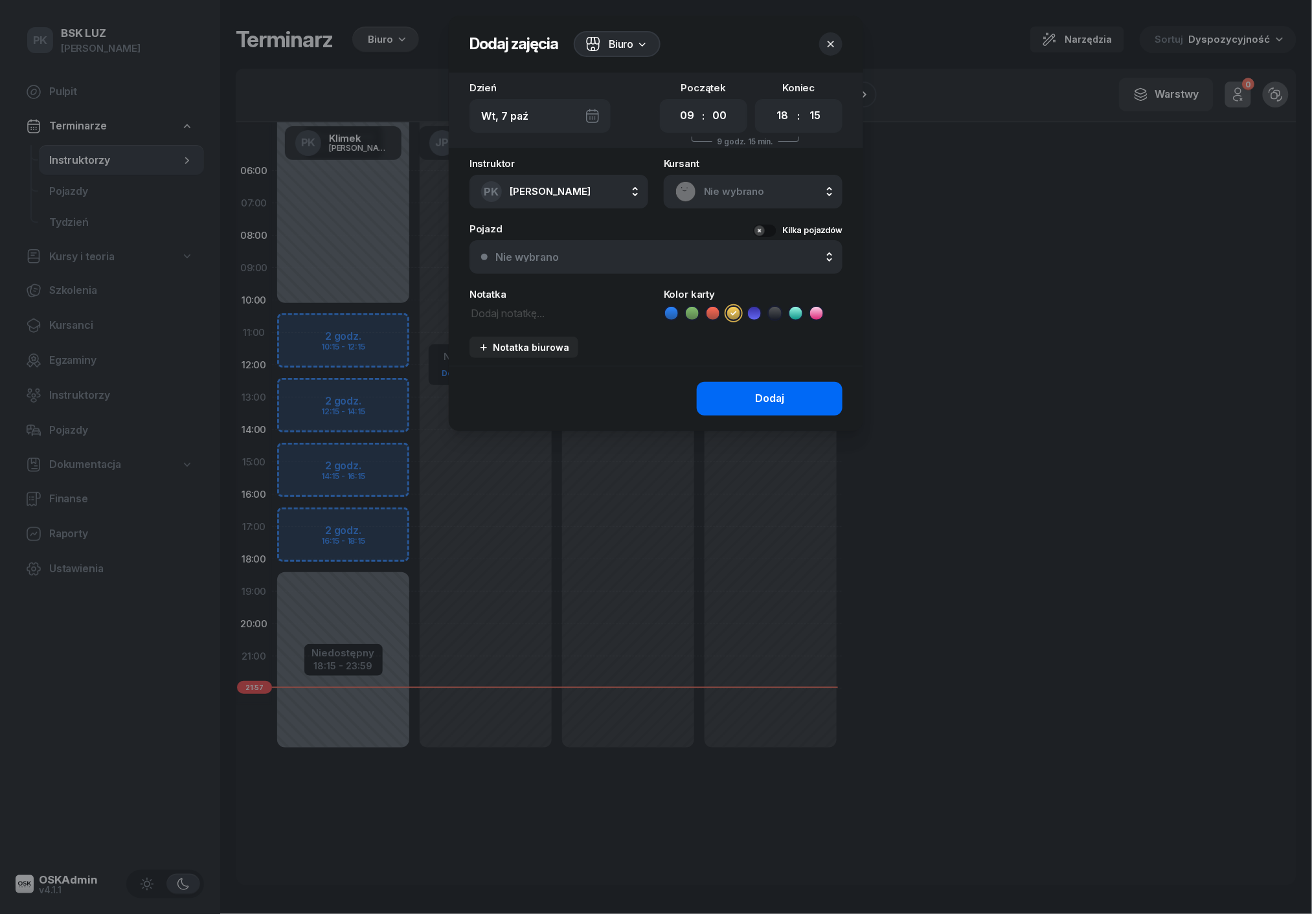
click at [746, 402] on button "Dodaj" at bounding box center [770, 399] width 146 height 34
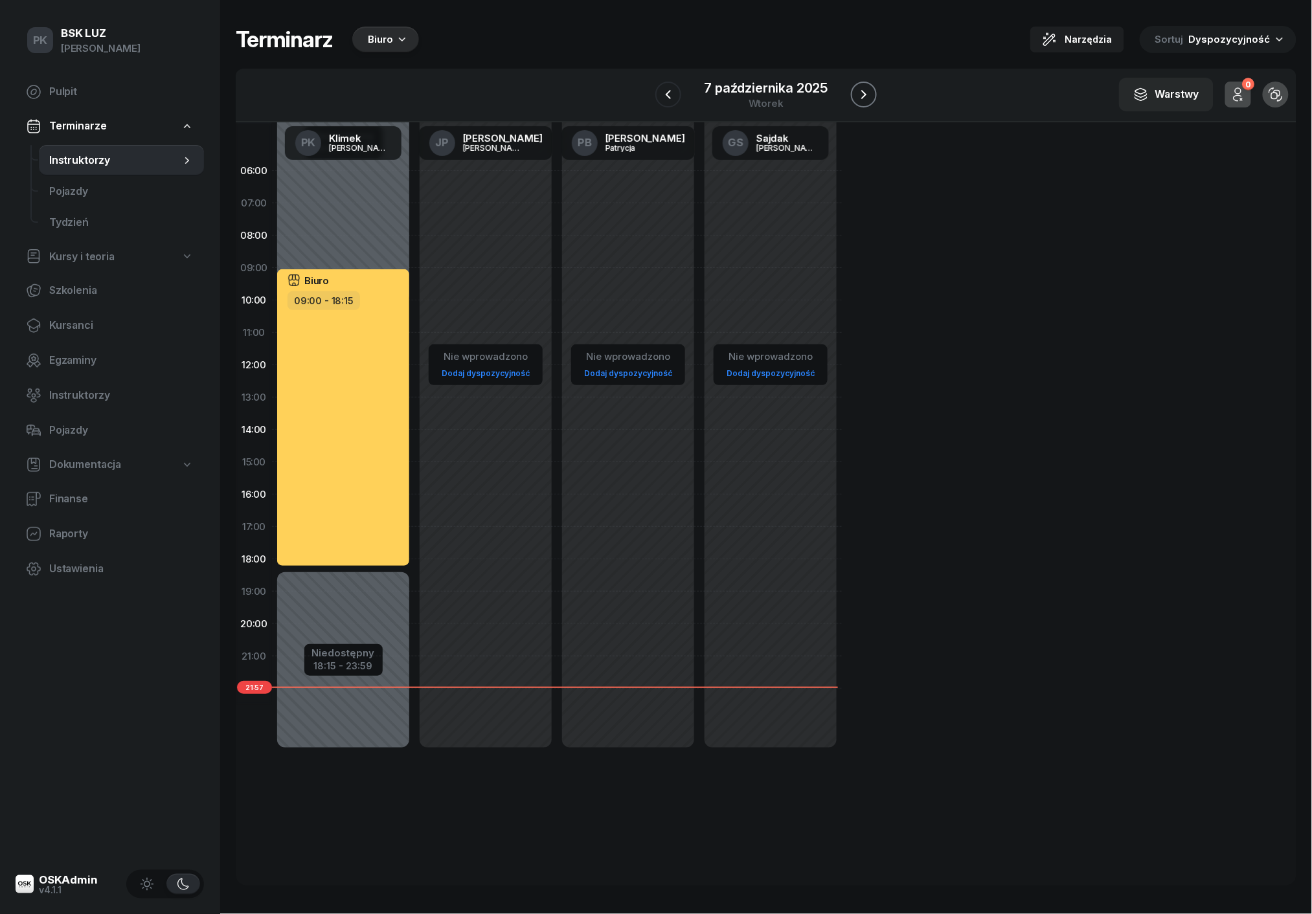
click at [863, 96] on icon "button" at bounding box center [864, 95] width 16 height 16
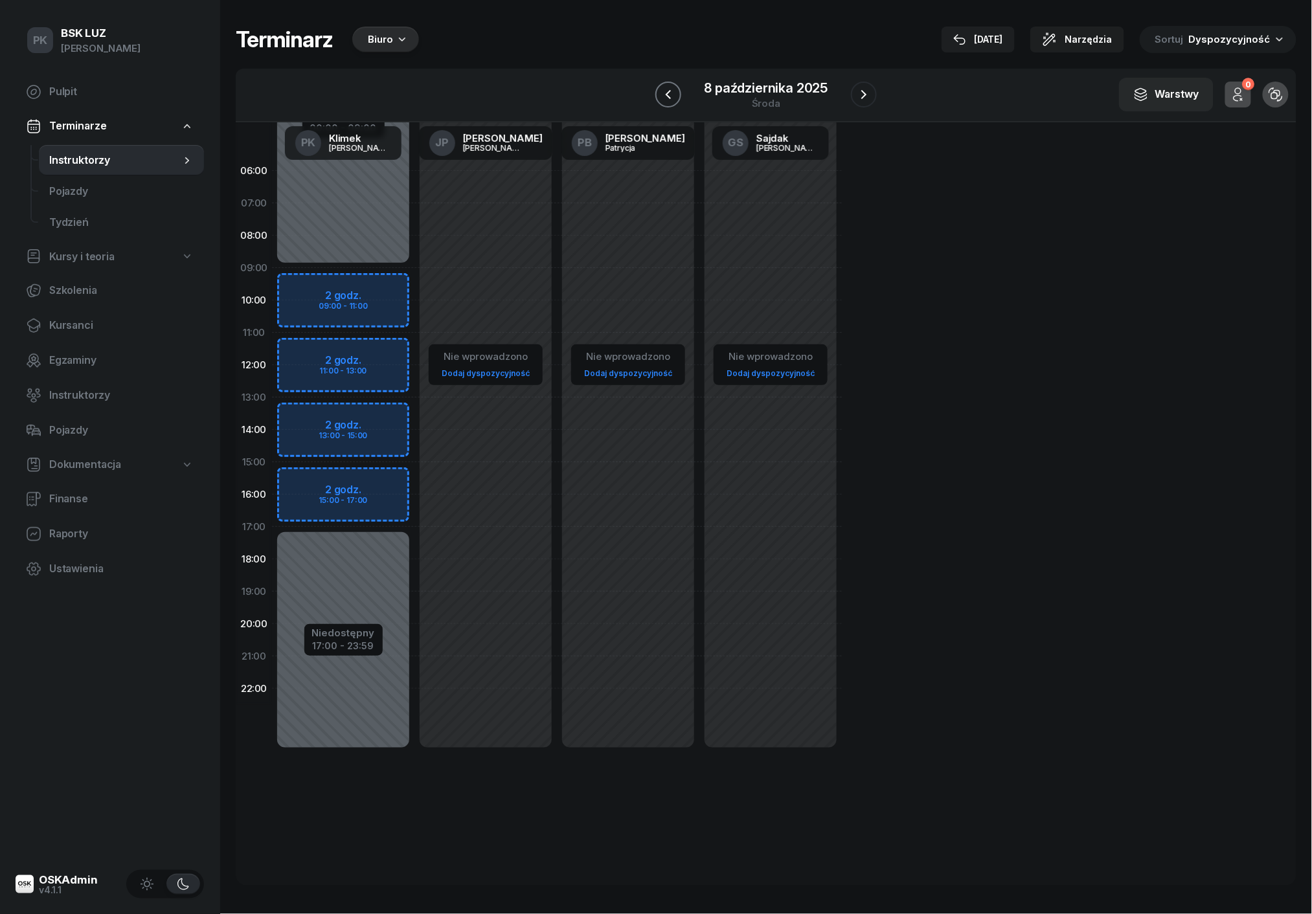
click at [662, 94] on icon "button" at bounding box center [668, 95] width 16 height 16
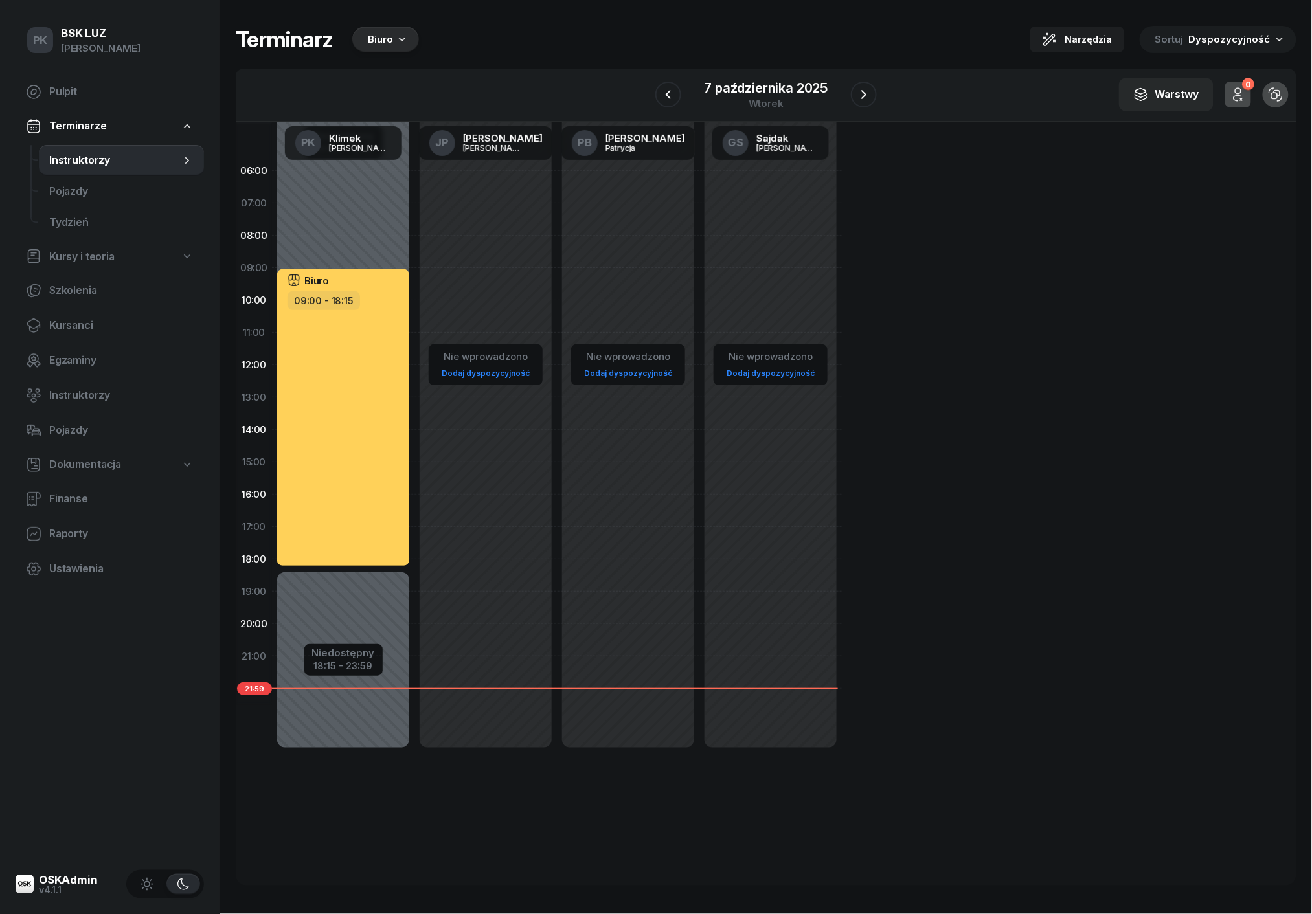
click at [632, 242] on div "Nie wprowadzono Dodaj dyspozycyjność" at bounding box center [628, 462] width 142 height 615
select select "08"
select select "10"
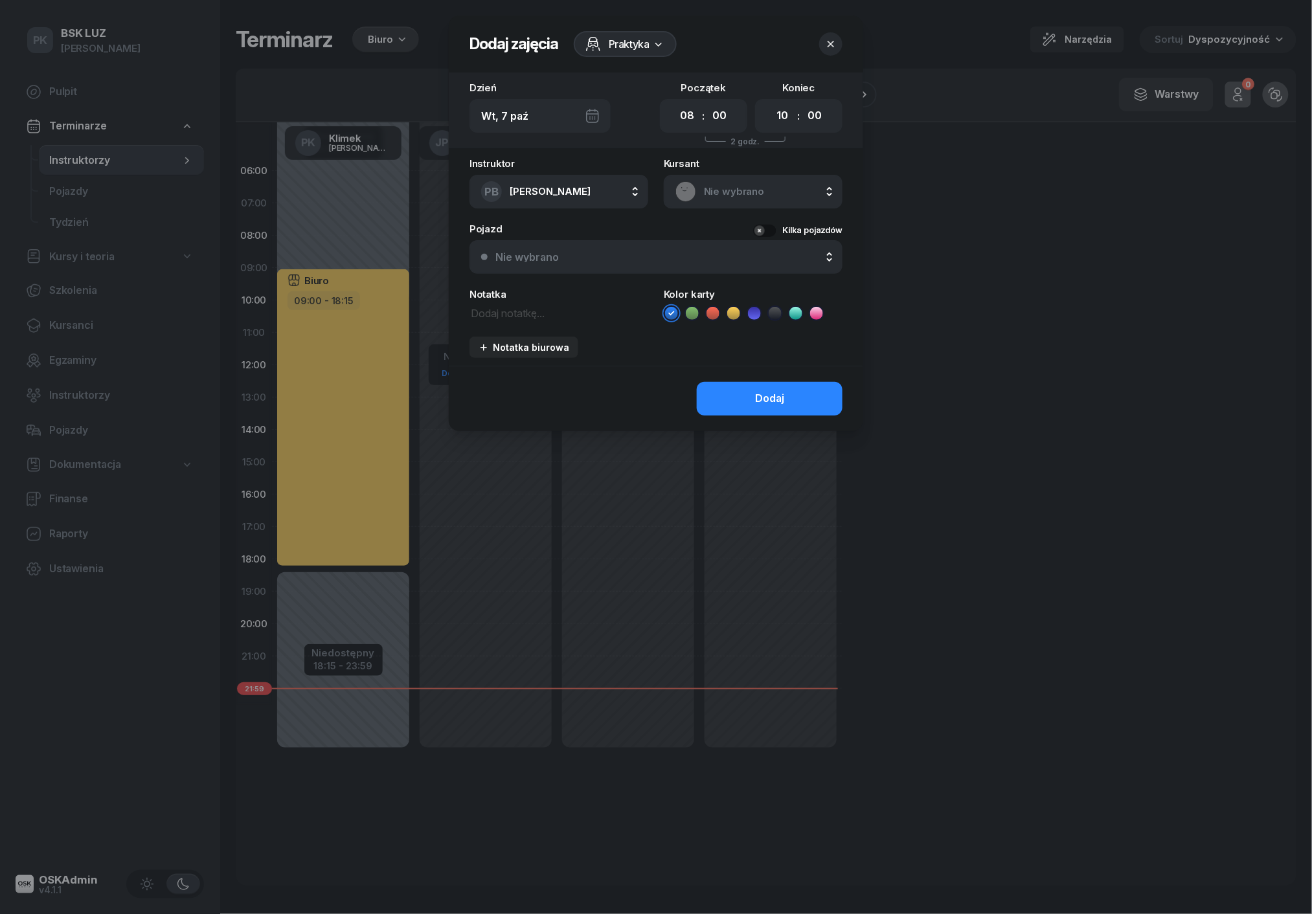
click at [987, 343] on div at bounding box center [656, 457] width 1312 height 914
